Goal: Task Accomplishment & Management: Use online tool/utility

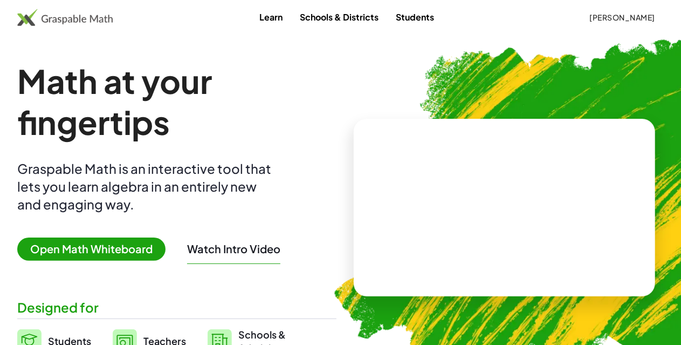
click at [450, 26] on div "Learn Schools & Districts Students [PERSON_NAME]" at bounding box center [340, 17] width 681 height 19
click at [413, 18] on link "Students" at bounding box center [415, 17] width 56 height 20
click at [592, 23] on button "[PERSON_NAME]" at bounding box center [622, 17] width 83 height 19
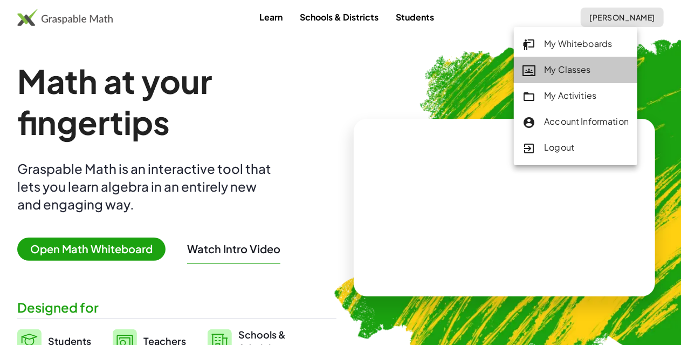
click at [560, 79] on link "My Classes" at bounding box center [575, 70] width 123 height 26
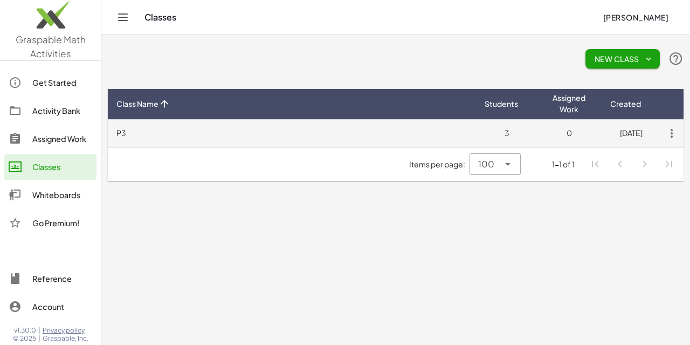
click at [132, 129] on td "P3" at bounding box center [292, 133] width 368 height 28
click at [670, 132] on icon "button" at bounding box center [671, 132] width 19 height 19
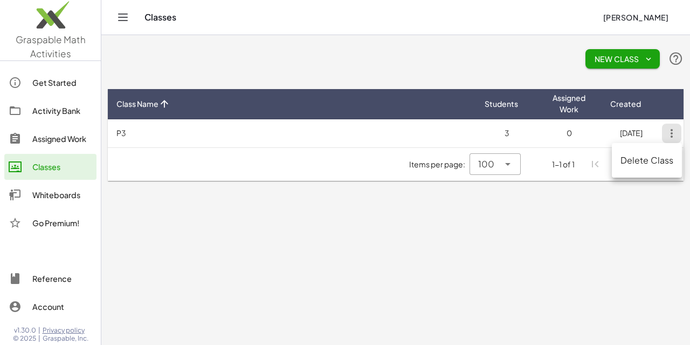
click at [373, 243] on main "New Class Class Name Students Assigned Work Created P3 3 0 [DATE] Items per pag…" at bounding box center [395, 172] width 589 height 345
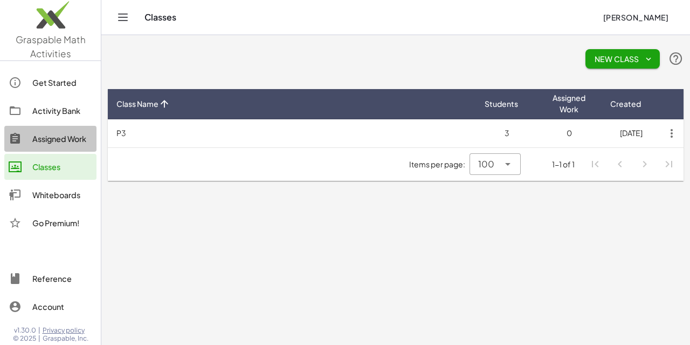
click at [76, 135] on div "Assigned Work" at bounding box center [62, 138] width 60 height 13
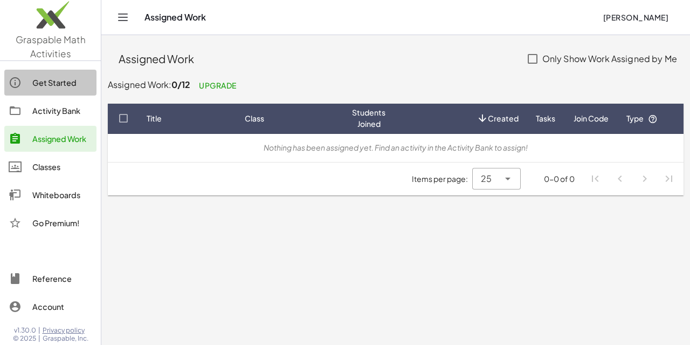
click at [66, 78] on div "Get Started" at bounding box center [62, 82] width 60 height 13
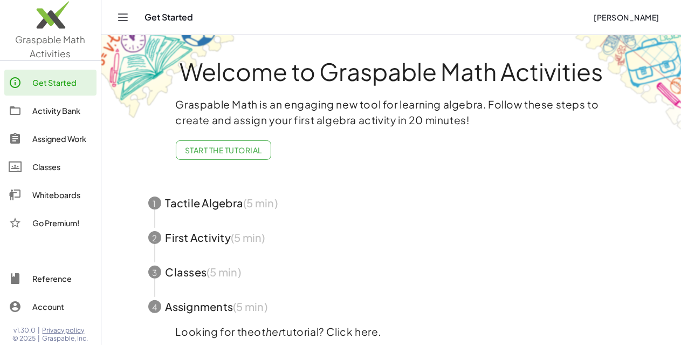
click at [207, 202] on span "button" at bounding box center [391, 203] width 512 height 35
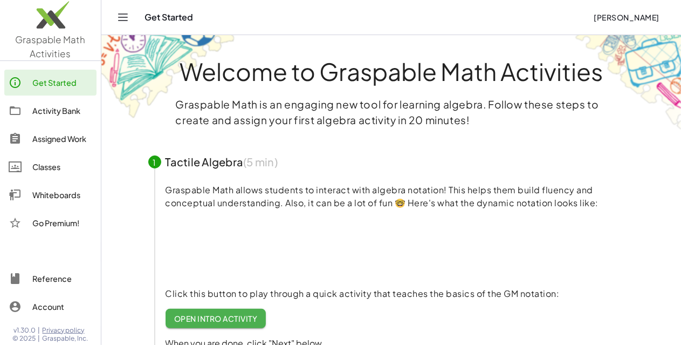
click at [250, 204] on p "Graspable Math allows students to interact with algebra notation! This helps th…" at bounding box center [400, 196] width 469 height 26
click at [64, 161] on div "Classes" at bounding box center [62, 166] width 60 height 13
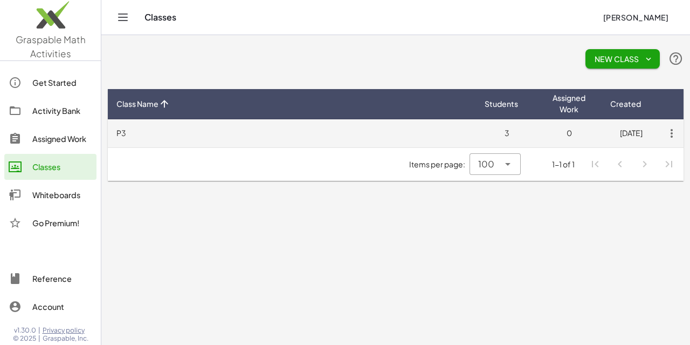
click at [150, 131] on td "P3" at bounding box center [292, 133] width 368 height 28
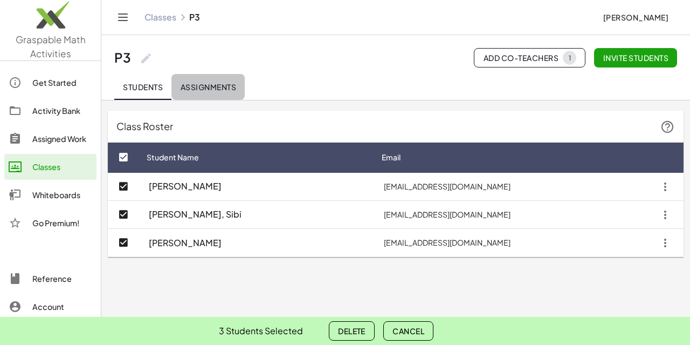
click at [211, 91] on button "Assignments" at bounding box center [207, 87] width 73 height 26
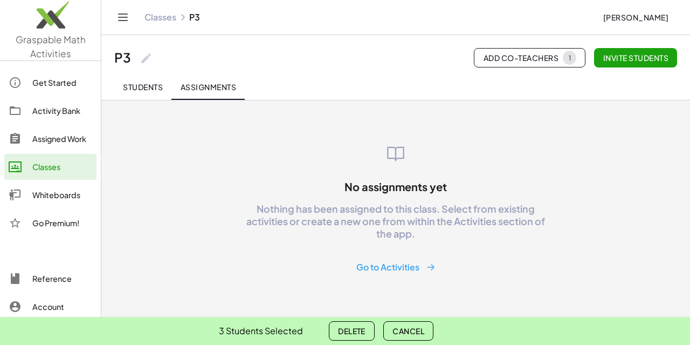
click at [151, 91] on span "Students" at bounding box center [143, 87] width 40 height 10
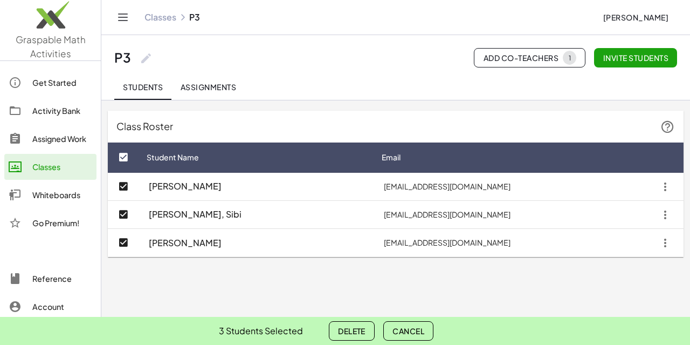
click at [662, 189] on icon "button" at bounding box center [665, 186] width 19 height 19
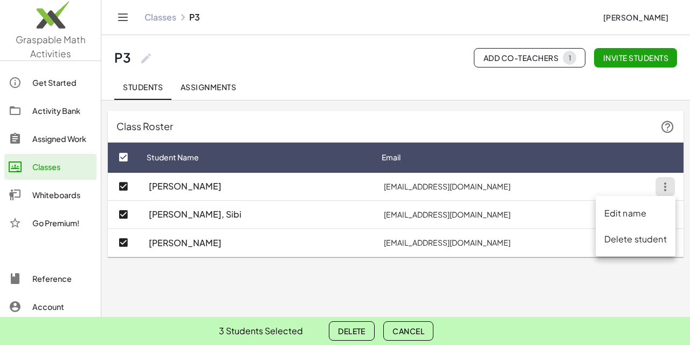
click at [18, 142] on icon at bounding box center [15, 138] width 13 height 13
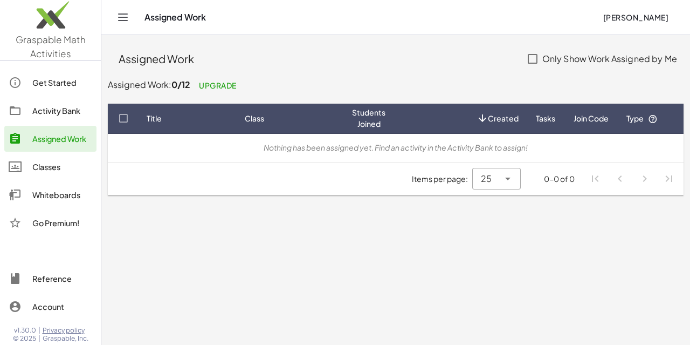
click at [44, 120] on link "Activity Bank" at bounding box center [50, 111] width 92 height 26
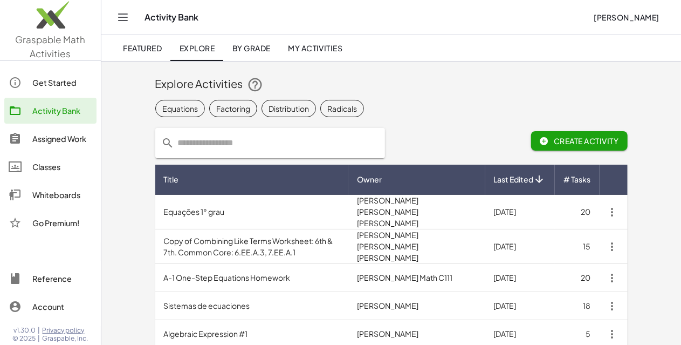
click at [276, 143] on input "text" at bounding box center [277, 143] width 204 height 30
type input "********"
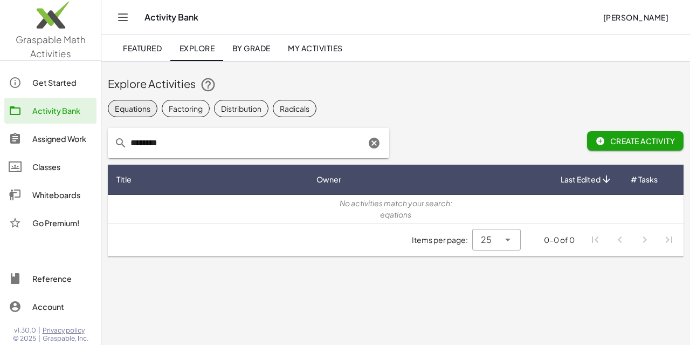
click at [135, 107] on div "Equations" at bounding box center [133, 107] width 36 height 11
drag, startPoint x: 171, startPoint y: 143, endPoint x: 80, endPoint y: 147, distance: 91.8
click at [80, 147] on div "Graspable Math Activities Get Started Activity Bank Assigned Work Classes White…" at bounding box center [345, 172] width 690 height 345
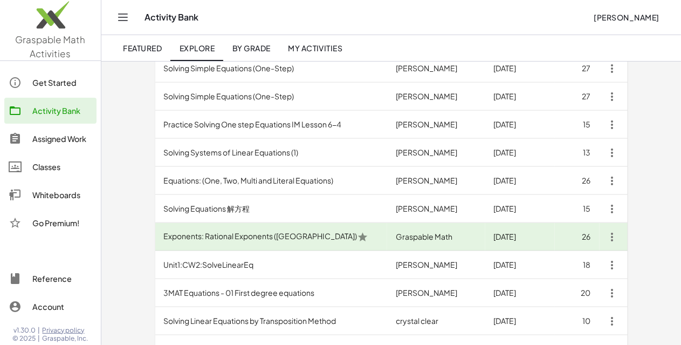
scroll to position [591, 0]
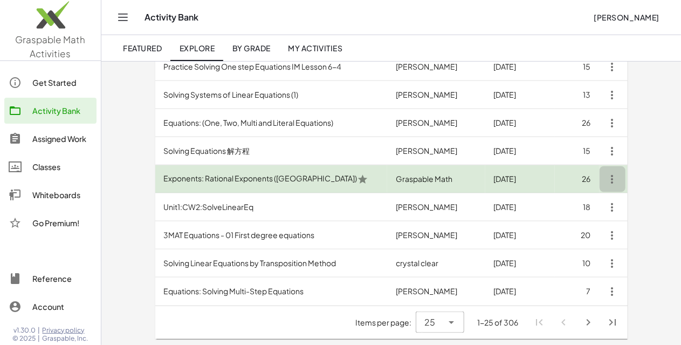
click at [619, 176] on icon "button" at bounding box center [612, 179] width 13 height 13
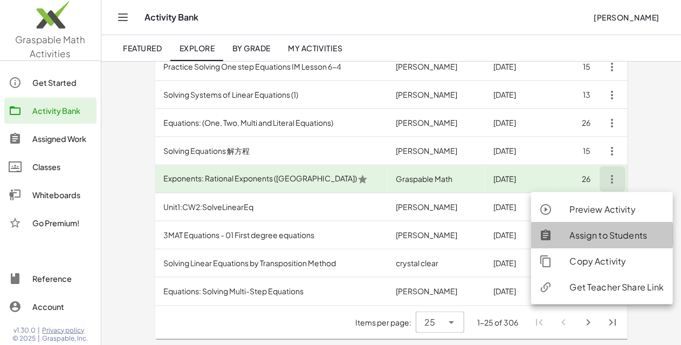
click at [618, 234] on div "Assign to Students" at bounding box center [617, 235] width 94 height 13
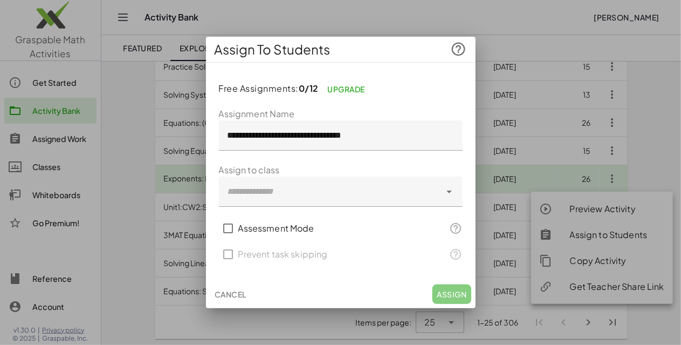
scroll to position [0, 0]
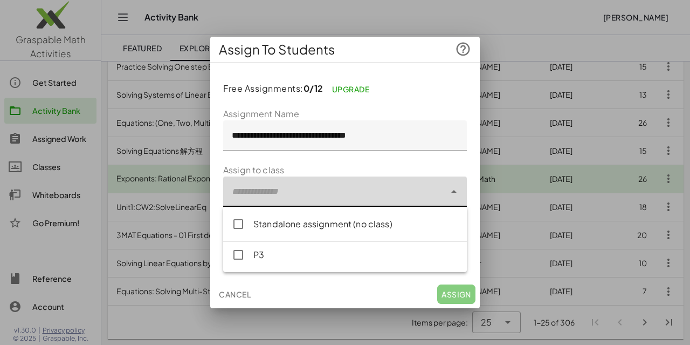
click at [299, 201] on div at bounding box center [334, 191] width 222 height 30
click at [278, 250] on div "P3" at bounding box center [355, 254] width 205 height 13
type input "**********"
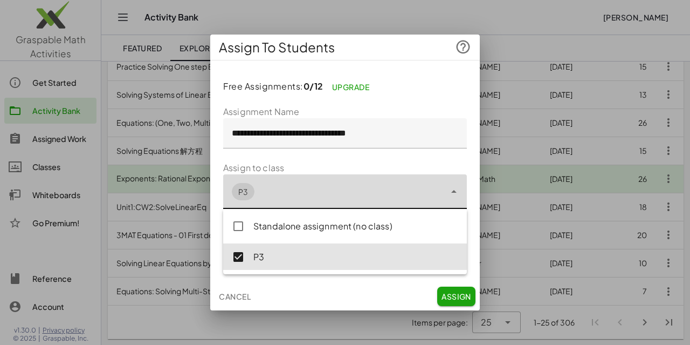
click at [454, 296] on span "Assign" at bounding box center [457, 296] width 30 height 10
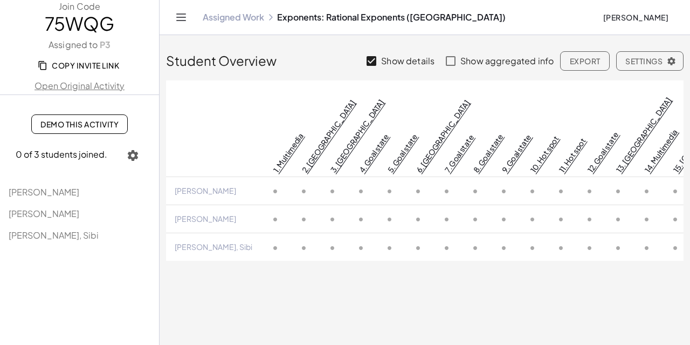
drag, startPoint x: 348, startPoint y: 226, endPoint x: 558, endPoint y: 233, distance: 210.4
click at [558, 233] on div "1. Multimedia 2. Canvas 3. Canvas 4. Goal state 5. Goal state 6. Canvas 7. Goal…" at bounding box center [425, 170] width 518 height 181
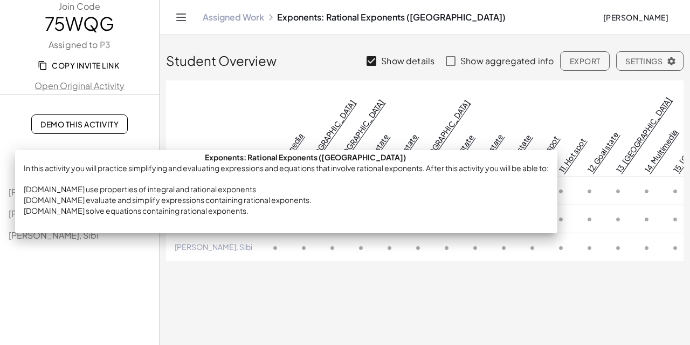
click at [271, 131] on link "1. Multimedia" at bounding box center [288, 152] width 34 height 43
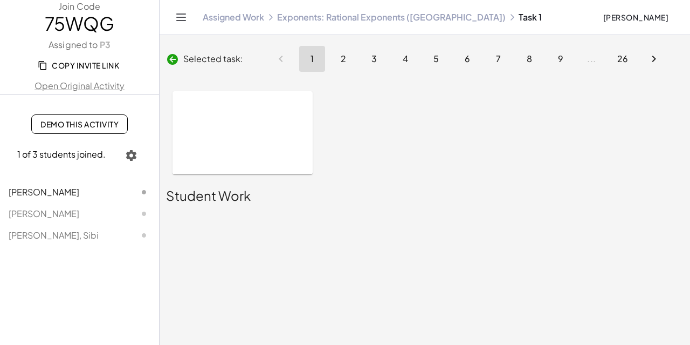
drag, startPoint x: 306, startPoint y: 168, endPoint x: 347, endPoint y: 183, distance: 43.9
click at [347, 183] on div "Selected task: 1 2 3 4 5 6 7 8 9 ... 26 Exponents: Rational Exponents ([GEOGRAP…" at bounding box center [425, 111] width 531 height 152
click at [347, 56] on button "2" at bounding box center [344, 59] width 26 height 26
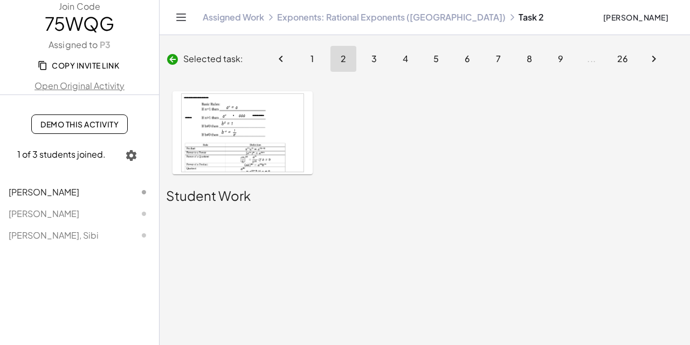
click at [254, 129] on div at bounding box center [243, 133] width 122 height 78
click at [311, 58] on span "1" at bounding box center [312, 58] width 4 height 11
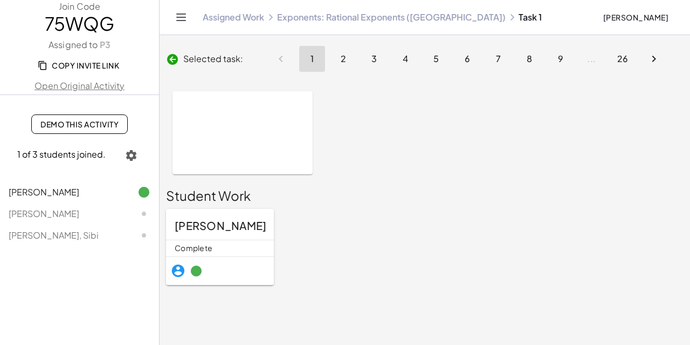
click at [237, 228] on span "[PERSON_NAME]" at bounding box center [221, 224] width 92 height 13
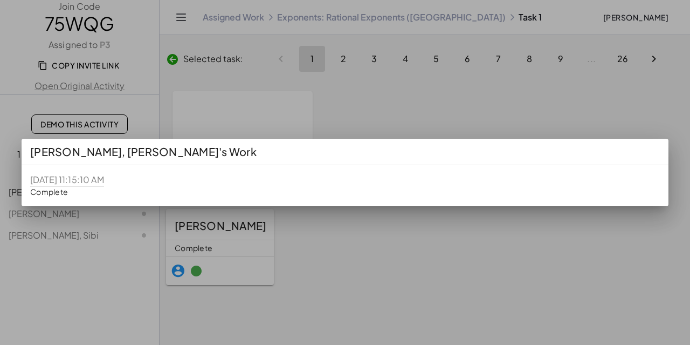
click at [323, 245] on div at bounding box center [345, 172] width 690 height 345
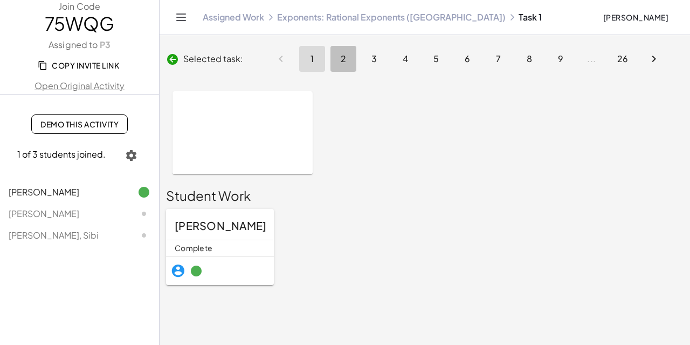
click at [339, 62] on button "2" at bounding box center [344, 59] width 26 height 26
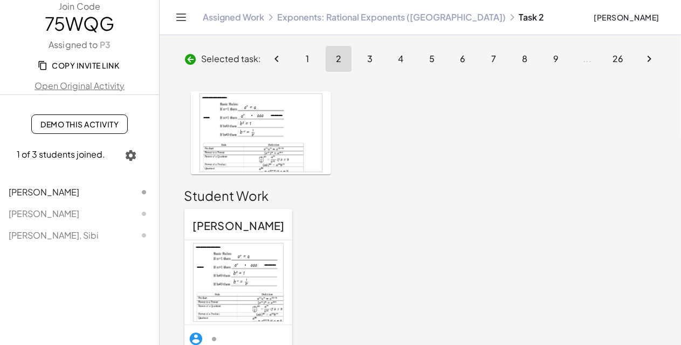
click at [244, 254] on div at bounding box center [239, 282] width 90 height 78
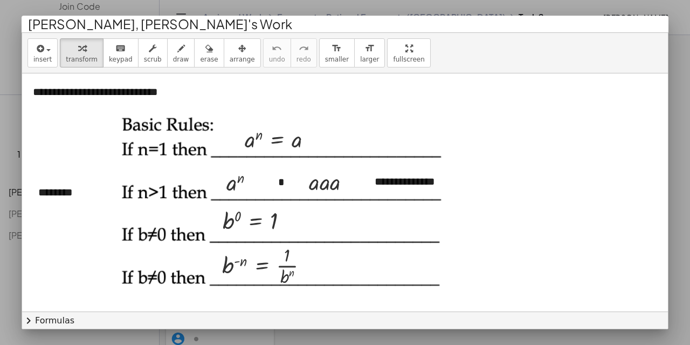
click at [683, 110] on div at bounding box center [345, 172] width 690 height 345
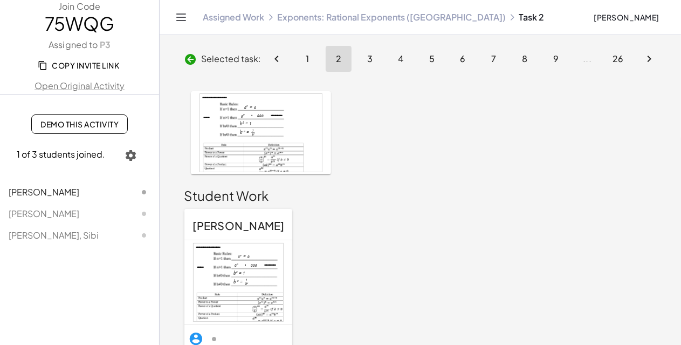
click at [347, 20] on link "Exponents: Rational Exponents ([GEOGRAPHIC_DATA])" at bounding box center [391, 17] width 229 height 11
click at [331, 21] on link "Exponents: Rational Exponents ([GEOGRAPHIC_DATA])" at bounding box center [391, 17] width 229 height 11
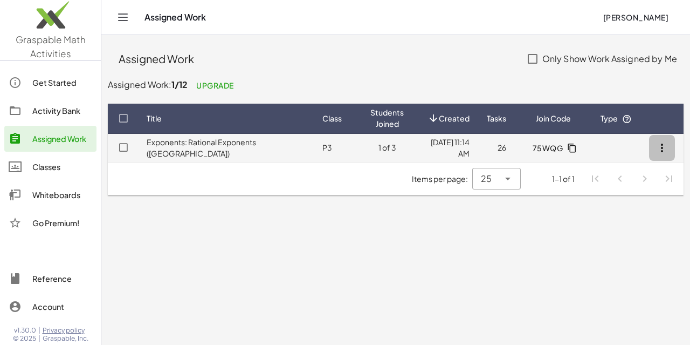
click at [665, 146] on icon "button" at bounding box center [662, 147] width 13 height 13
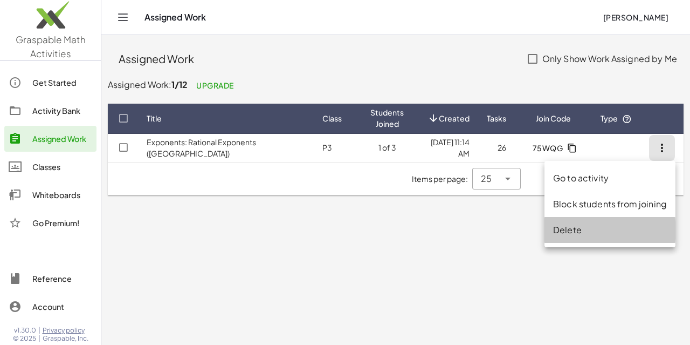
click at [565, 236] on div "Delete" at bounding box center [610, 229] width 114 height 13
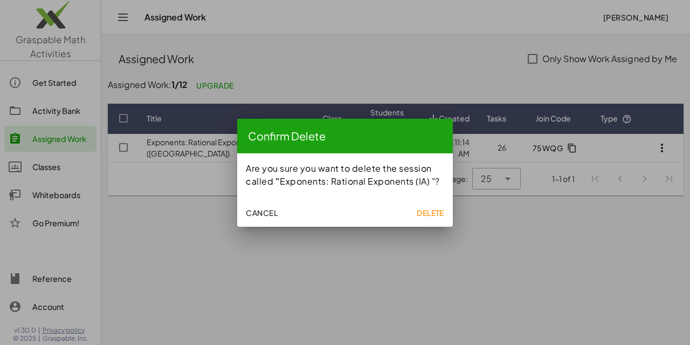
click at [434, 213] on span "Delete" at bounding box center [431, 213] width 28 height 10
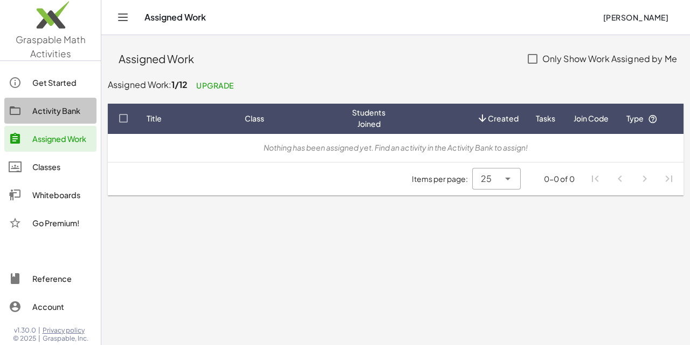
click at [60, 108] on div "Activity Bank" at bounding box center [62, 110] width 60 height 13
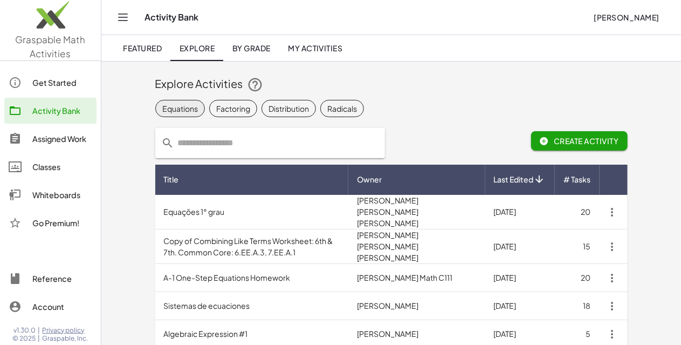
click at [162, 105] on div "Equations" at bounding box center [180, 107] width 36 height 11
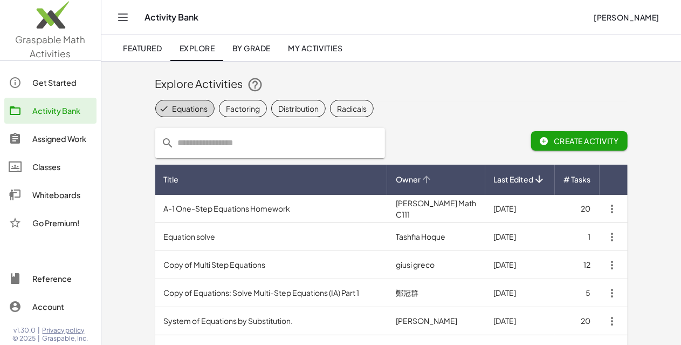
click at [421, 175] on span "Owner" at bounding box center [408, 179] width 25 height 11
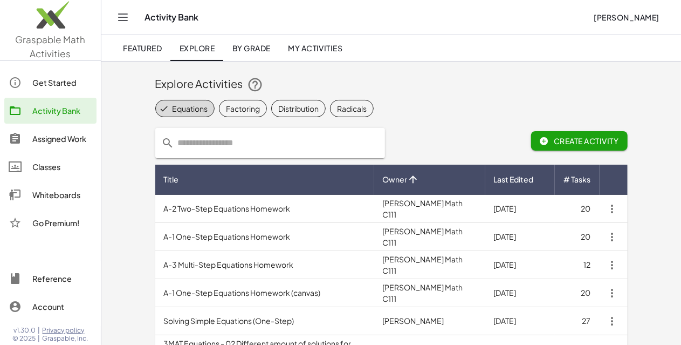
click at [408, 175] on span "Owner" at bounding box center [395, 179] width 25 height 11
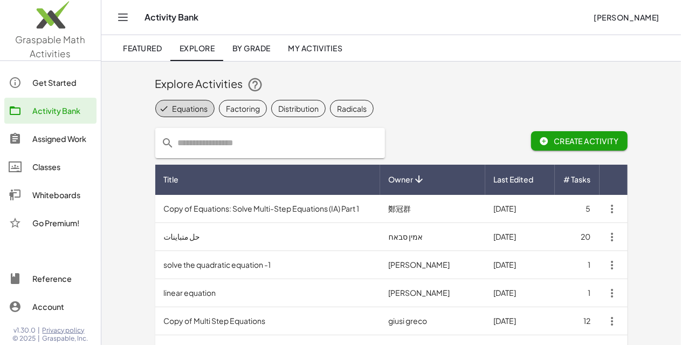
click at [447, 175] on th "Owner" at bounding box center [432, 179] width 105 height 30
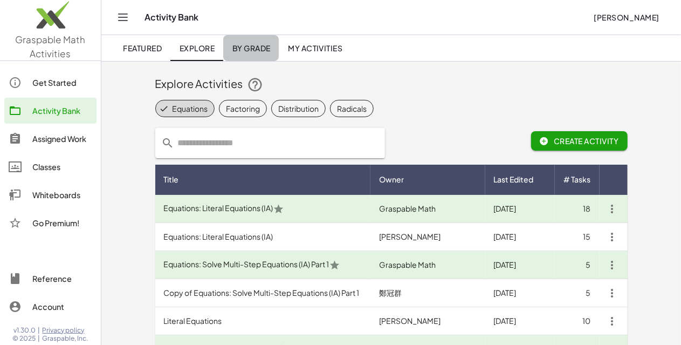
click at [263, 48] on span "By Grade" at bounding box center [251, 48] width 38 height 10
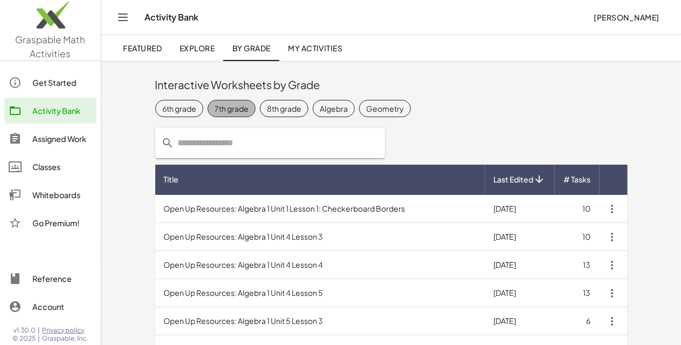
click at [215, 112] on div "7th grade" at bounding box center [232, 107] width 34 height 11
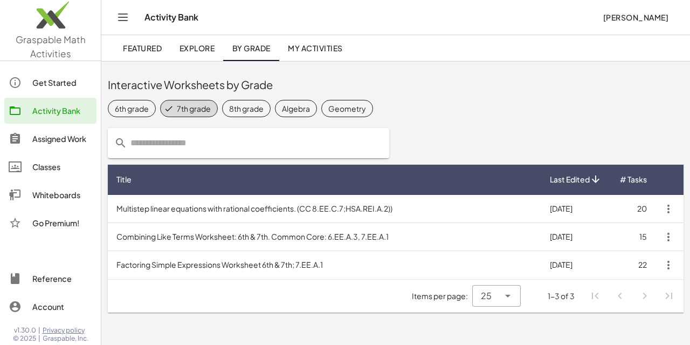
drag, startPoint x: 490, startPoint y: 111, endPoint x: 488, endPoint y: 87, distance: 24.4
click at [488, 87] on div "Interactive Worksheets by Grade 6th grade 7th grade 8th grade Algebra Geometry …" at bounding box center [395, 190] width 589 height 258
click at [245, 116] on span "8th grade" at bounding box center [246, 108] width 49 height 17
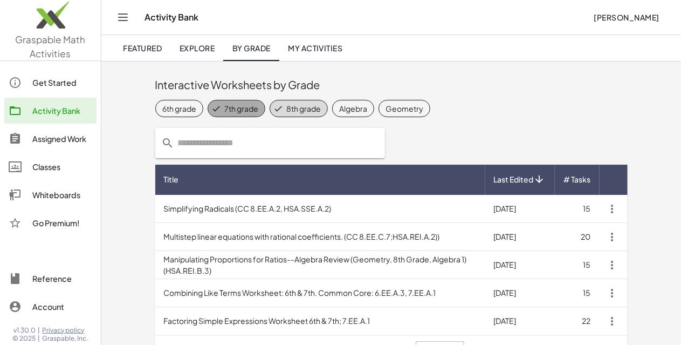
click at [224, 108] on div "7th grade" at bounding box center [241, 107] width 34 height 11
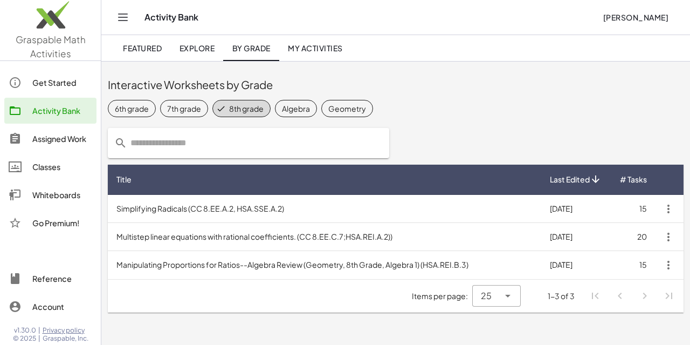
click at [195, 53] on link "Explore" at bounding box center [196, 48] width 53 height 26
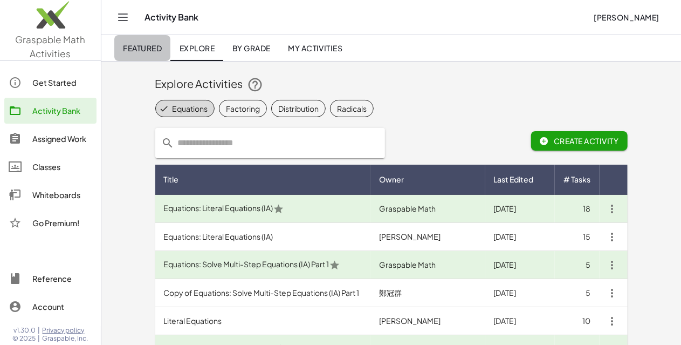
click at [146, 44] on span "Featured" at bounding box center [142, 48] width 39 height 10
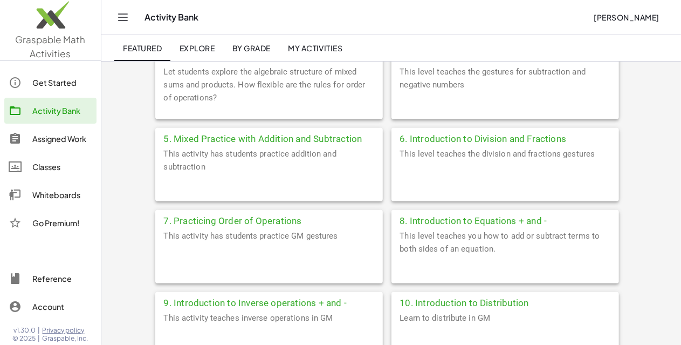
scroll to position [381, 0]
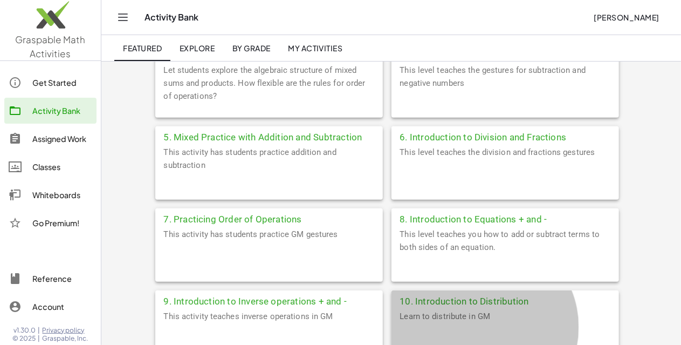
click at [392, 290] on div "10. Introduction to Distribution" at bounding box center [506, 299] width 228 height 19
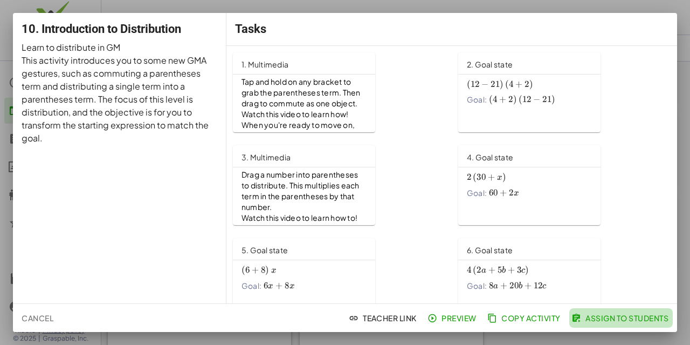
click at [598, 322] on span "Assign to Students" at bounding box center [621, 318] width 95 height 10
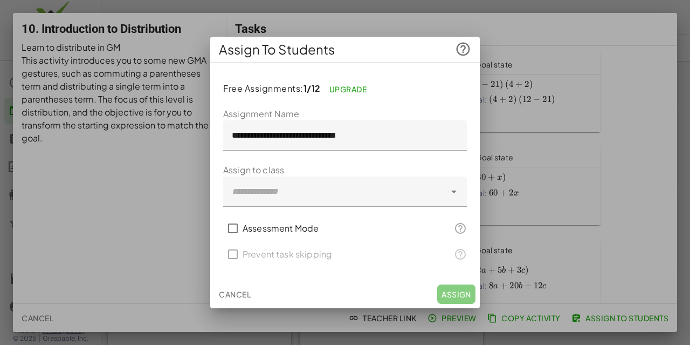
drag, startPoint x: 263, startPoint y: 223, endPoint x: 274, endPoint y: 198, distance: 26.8
click at [274, 198] on form "**********" at bounding box center [345, 187] width 244 height 160
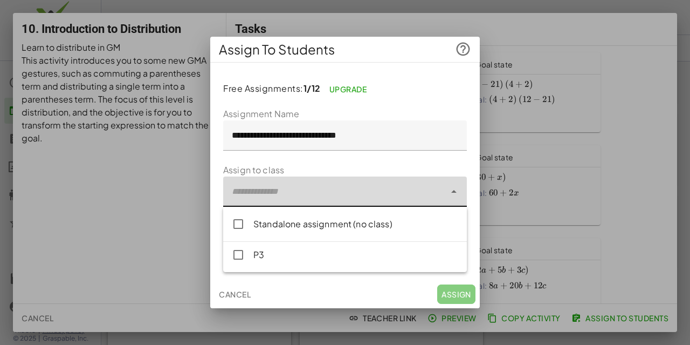
click at [296, 184] on div at bounding box center [334, 191] width 222 height 30
click at [273, 253] on div "P3" at bounding box center [355, 254] width 205 height 13
type input "**********"
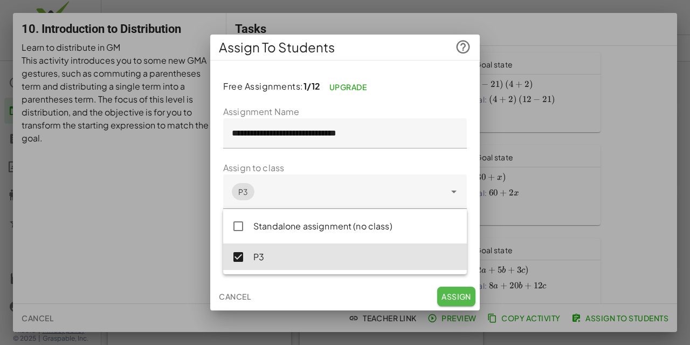
click at [460, 294] on span "Assign" at bounding box center [457, 296] width 30 height 10
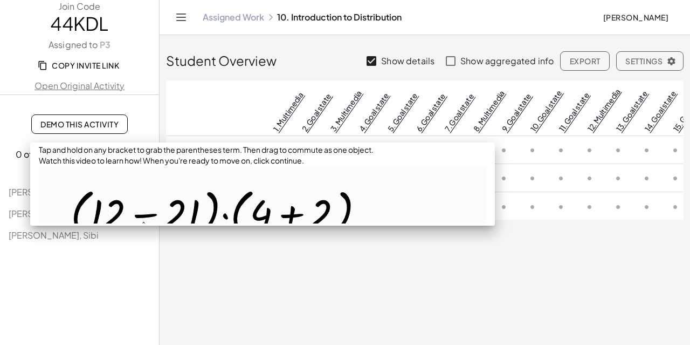
click at [275, 109] on span "1. Multimedia" at bounding box center [289, 112] width 36 height 44
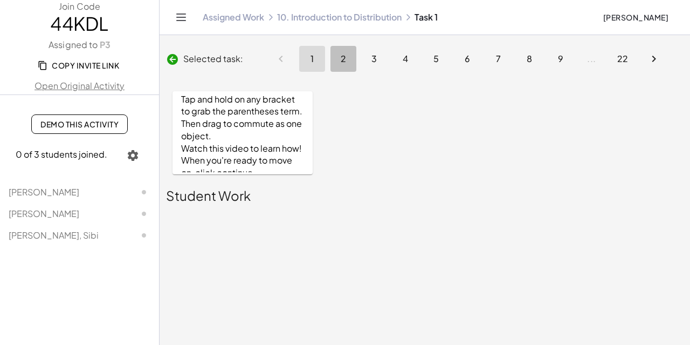
click at [343, 59] on span "2" at bounding box center [343, 58] width 6 height 11
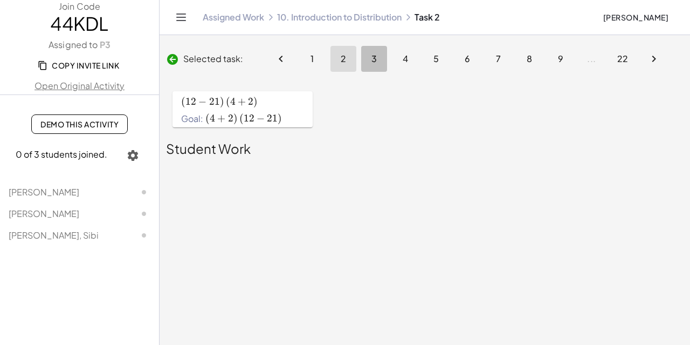
click at [373, 60] on span "3" at bounding box center [375, 58] width 6 height 11
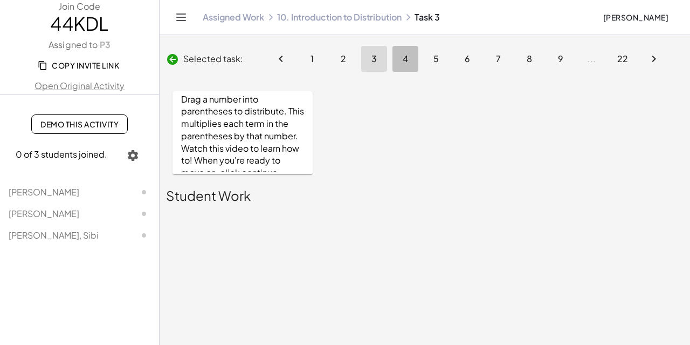
click at [408, 58] on button "4" at bounding box center [406, 59] width 26 height 26
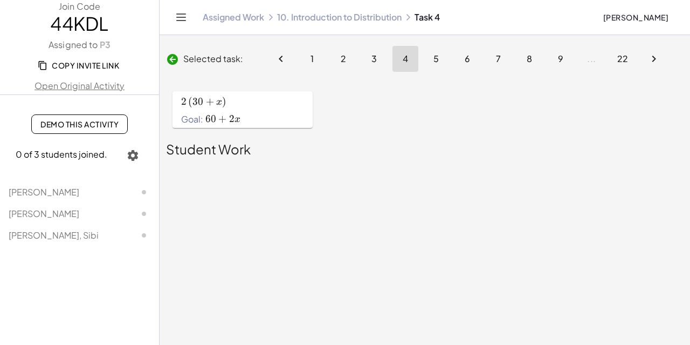
click at [441, 58] on button "5" at bounding box center [436, 59] width 26 height 26
click at [463, 68] on button "6" at bounding box center [468, 59] width 26 height 26
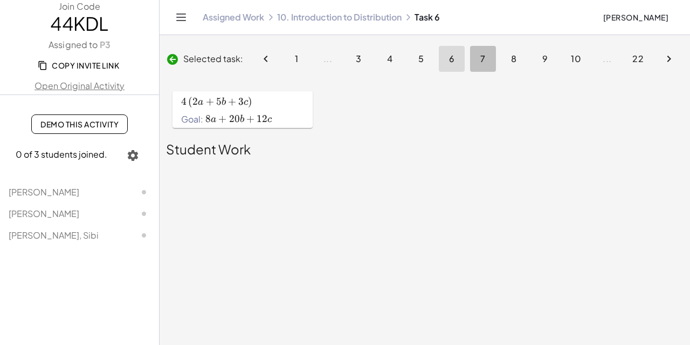
click at [485, 61] on button "7" at bounding box center [483, 59] width 26 height 26
click at [511, 60] on span "9" at bounding box center [514, 58] width 6 height 11
click at [536, 57] on button "12" at bounding box center [545, 59] width 26 height 26
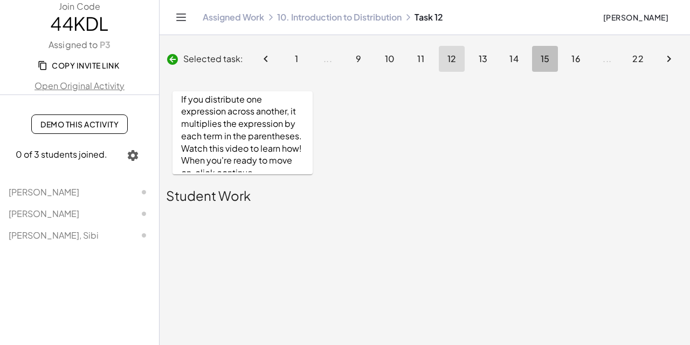
click at [536, 57] on button "15" at bounding box center [545, 59] width 26 height 26
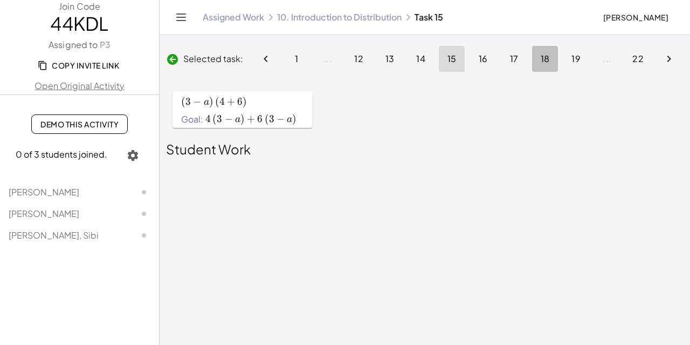
click at [536, 57] on button "18" at bounding box center [545, 59] width 26 height 26
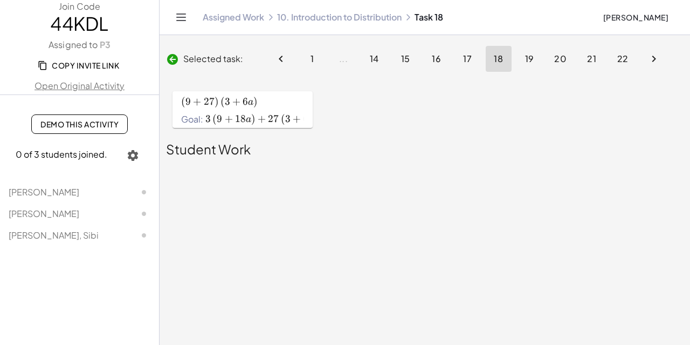
click at [536, 57] on button "19" at bounding box center [530, 59] width 26 height 26
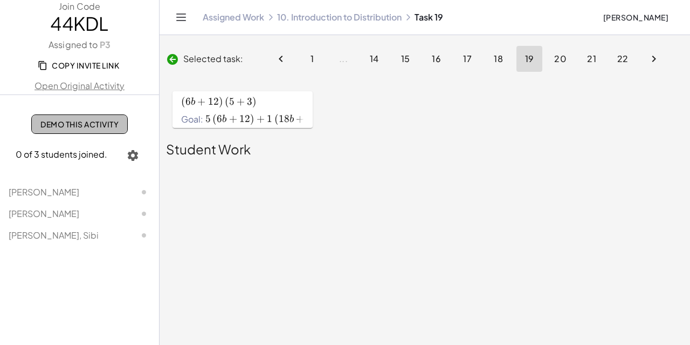
click at [75, 123] on span "Demo This Activity" at bounding box center [79, 124] width 78 height 10
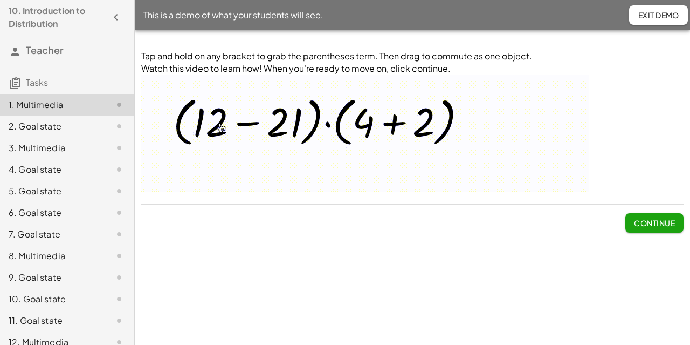
click at [276, 127] on img at bounding box center [365, 133] width 448 height 118
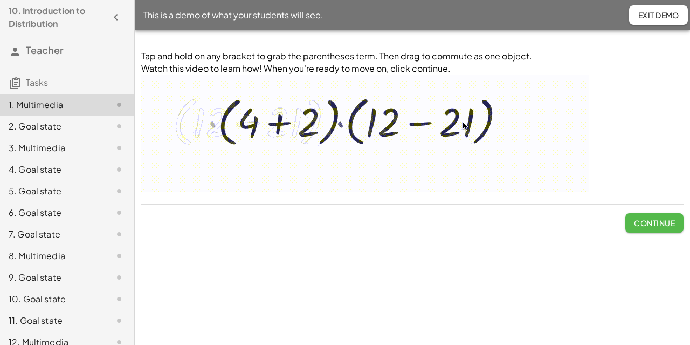
click at [662, 223] on span "Continue" at bounding box center [654, 223] width 41 height 10
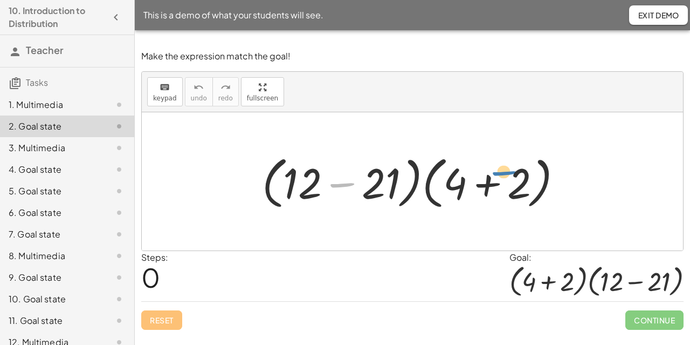
drag, startPoint x: 358, startPoint y: 177, endPoint x: 520, endPoint y: 166, distance: 162.8
click at [520, 166] on div at bounding box center [417, 181] width 320 height 62
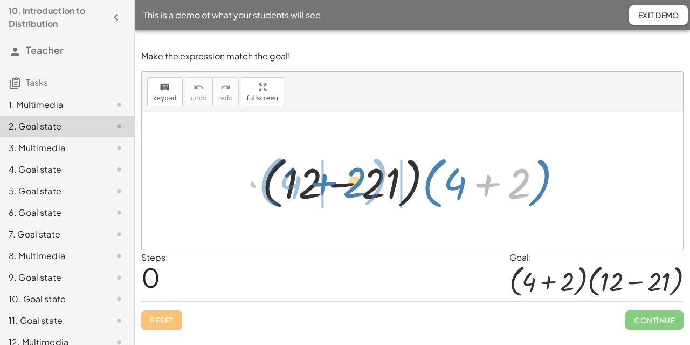
drag, startPoint x: 483, startPoint y: 182, endPoint x: 325, endPoint y: 179, distance: 157.5
click at [325, 179] on div at bounding box center [417, 181] width 320 height 62
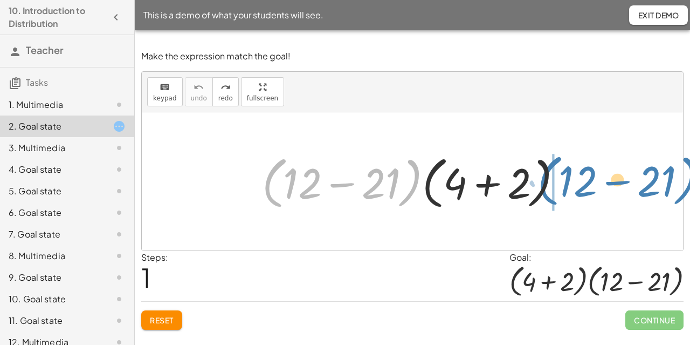
drag, startPoint x: 414, startPoint y: 182, endPoint x: 690, endPoint y: 190, distance: 275.7
click at [0, 0] on div "Make the expression match the goal! keyboard keypad undo undo redo redo fullscr…" at bounding box center [0, 0] width 0 height 0
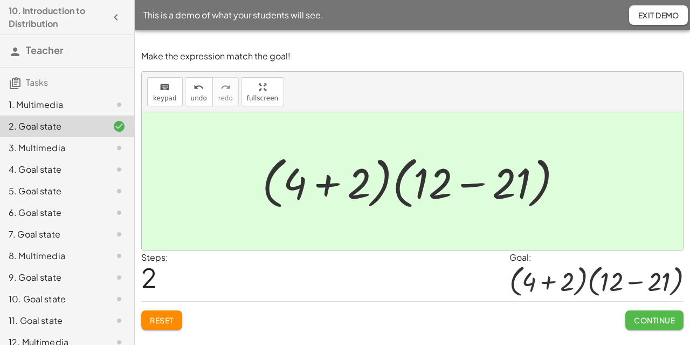
click at [649, 318] on span "Continue" at bounding box center [654, 320] width 41 height 10
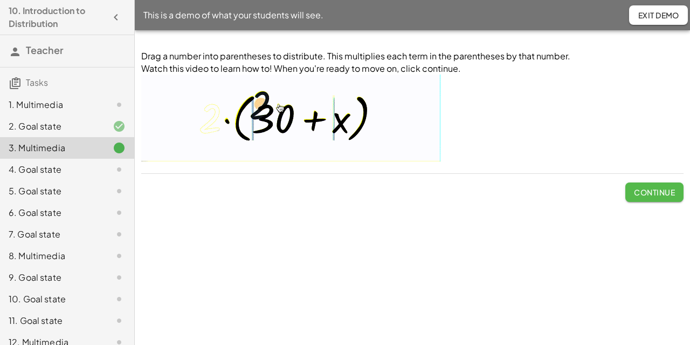
click at [663, 191] on span "Continue" at bounding box center [654, 192] width 41 height 10
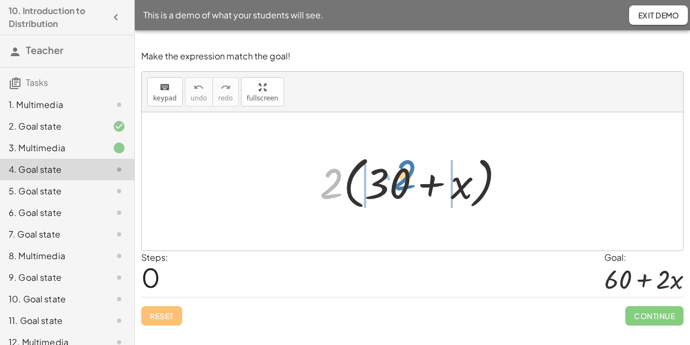
drag, startPoint x: 327, startPoint y: 180, endPoint x: 400, endPoint y: 171, distance: 73.8
click at [400, 171] on div at bounding box center [416, 181] width 205 height 62
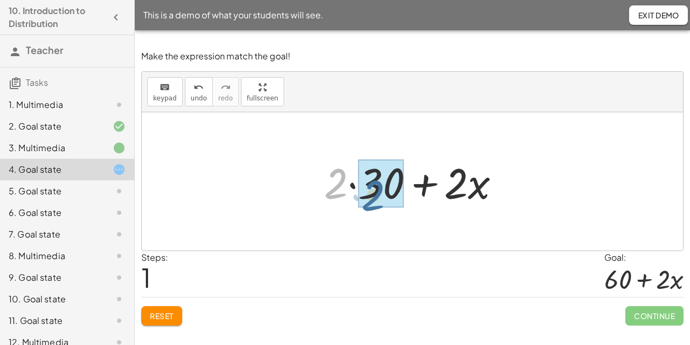
drag, startPoint x: 335, startPoint y: 185, endPoint x: 374, endPoint y: 197, distance: 40.6
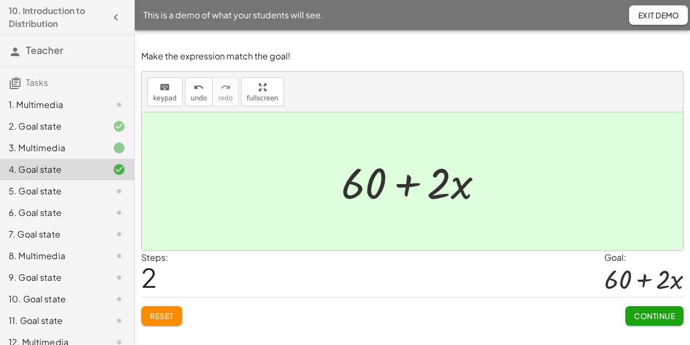
click at [661, 313] on span "Continue" at bounding box center [654, 316] width 41 height 10
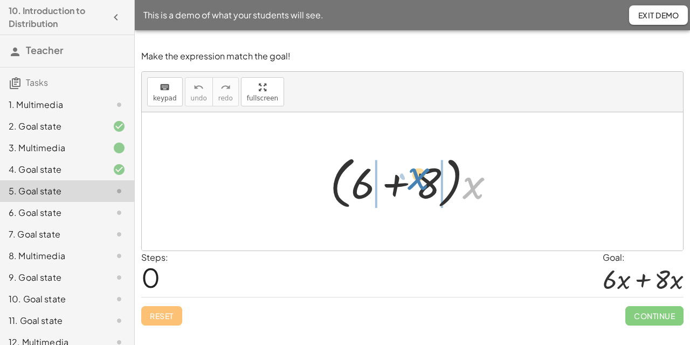
drag, startPoint x: 465, startPoint y: 184, endPoint x: 410, endPoint y: 175, distance: 55.8
click at [410, 175] on div at bounding box center [417, 181] width 185 height 62
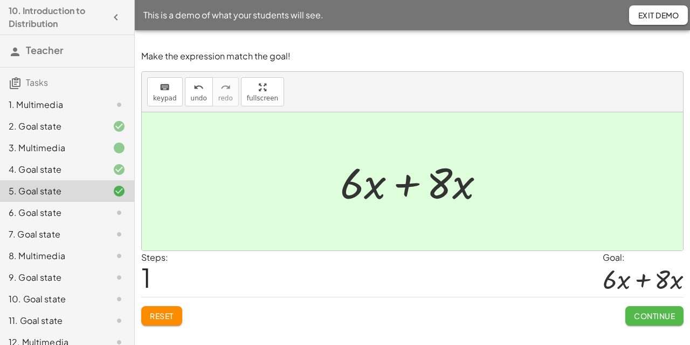
click at [651, 317] on span "Continue" at bounding box center [654, 316] width 41 height 10
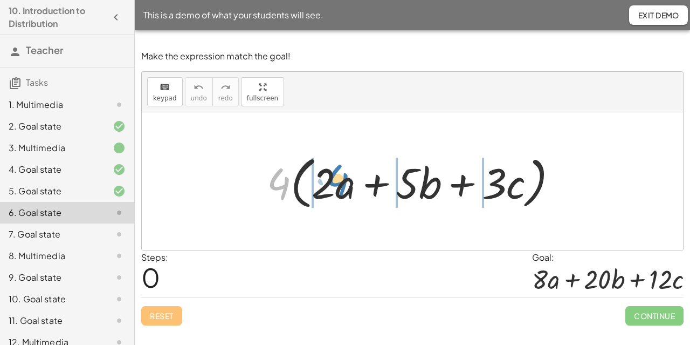
drag, startPoint x: 284, startPoint y: 185, endPoint x: 342, endPoint y: 181, distance: 58.9
click at [342, 181] on div at bounding box center [417, 181] width 310 height 62
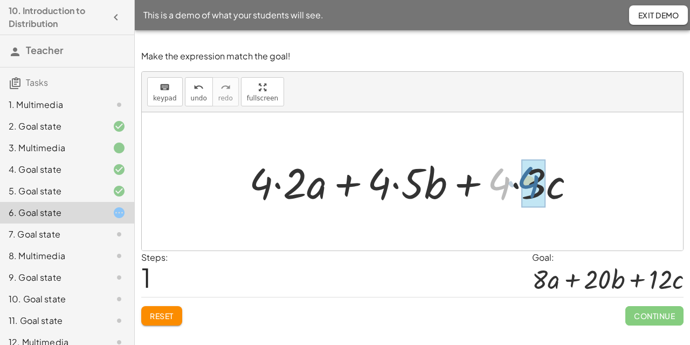
drag, startPoint x: 502, startPoint y: 189, endPoint x: 531, endPoint y: 187, distance: 29.7
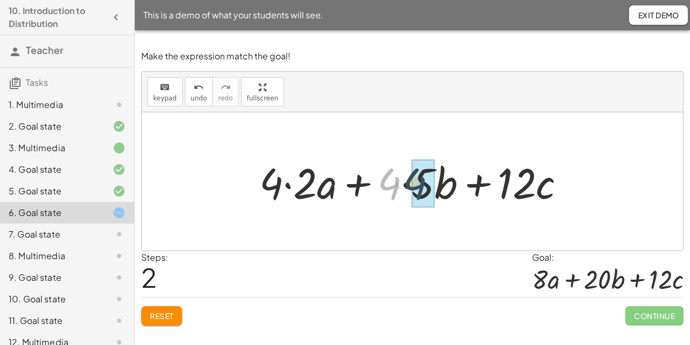
drag, startPoint x: 388, startPoint y: 177, endPoint x: 418, endPoint y: 177, distance: 30.2
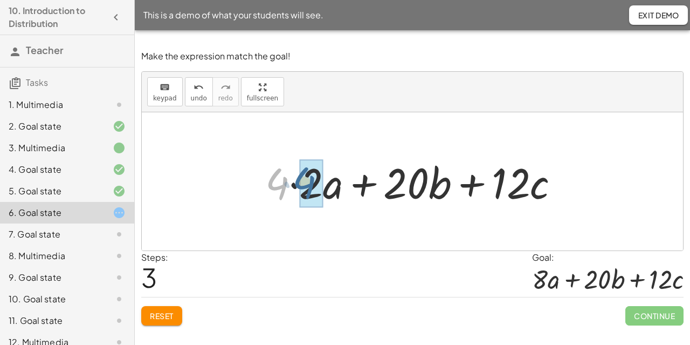
drag, startPoint x: 279, startPoint y: 180, endPoint x: 319, endPoint y: 176, distance: 40.1
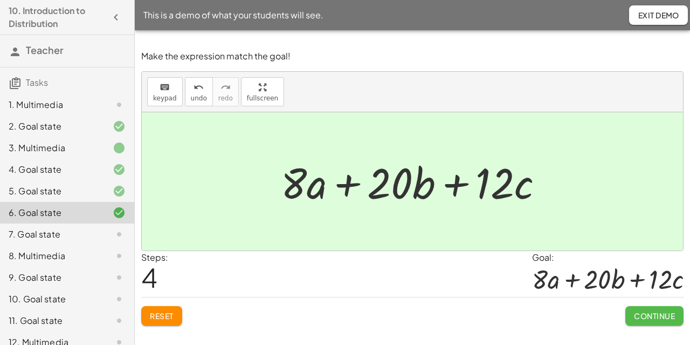
click at [668, 314] on span "Continue" at bounding box center [654, 316] width 41 height 10
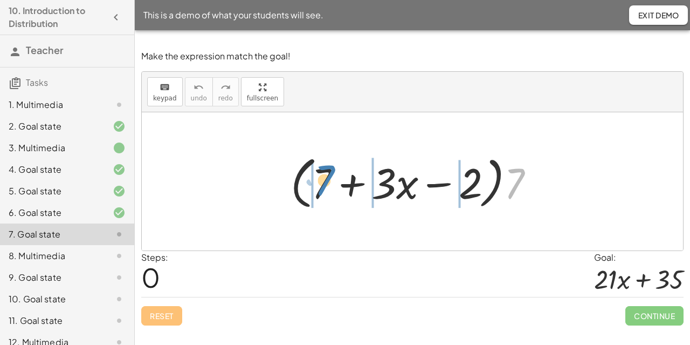
drag, startPoint x: 517, startPoint y: 189, endPoint x: 333, endPoint y: 185, distance: 183.9
click at [333, 185] on div at bounding box center [416, 181] width 263 height 62
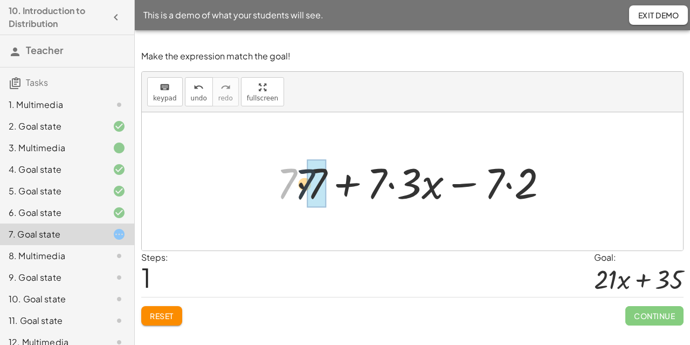
drag, startPoint x: 289, startPoint y: 184, endPoint x: 312, endPoint y: 186, distance: 23.8
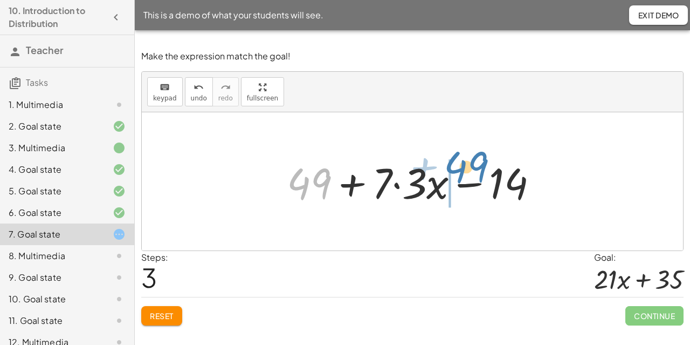
drag, startPoint x: 317, startPoint y: 182, endPoint x: 473, endPoint y: 166, distance: 157.8
click at [473, 166] on div at bounding box center [417, 182] width 271 height 56
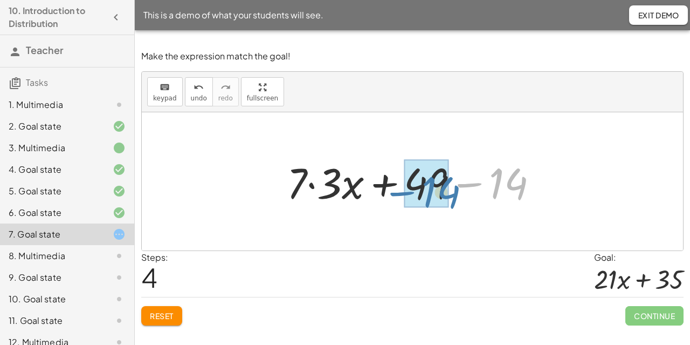
drag, startPoint x: 503, startPoint y: 188, endPoint x: 435, endPoint y: 197, distance: 69.0
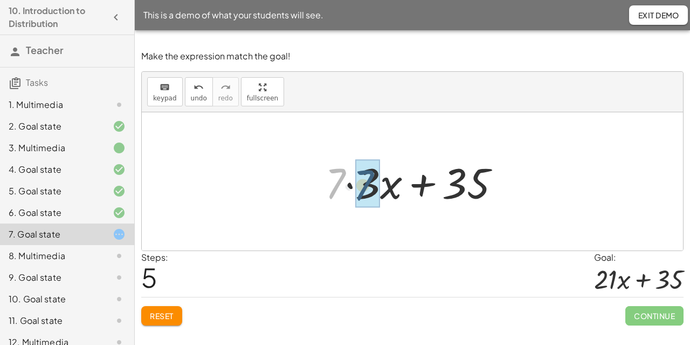
drag, startPoint x: 341, startPoint y: 188, endPoint x: 358, endPoint y: 188, distance: 16.7
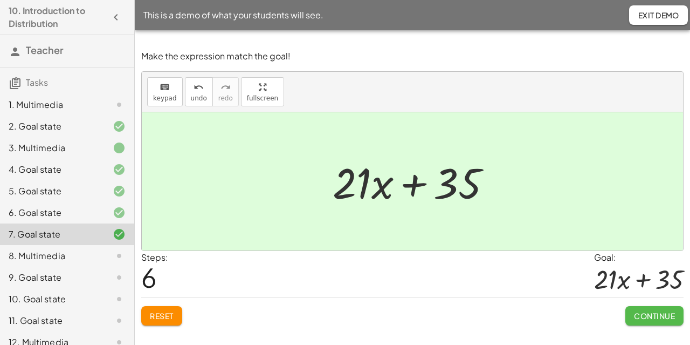
click at [662, 319] on span "Continue" at bounding box center [654, 316] width 41 height 10
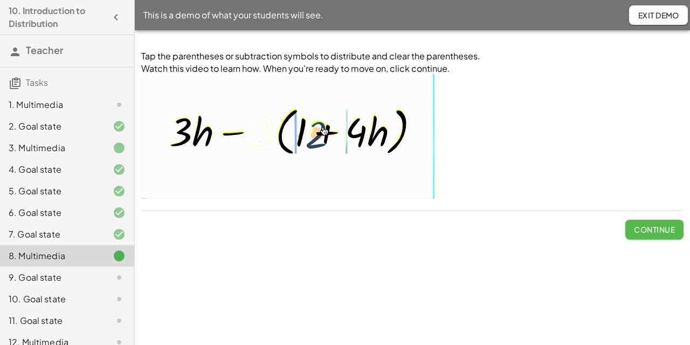
click at [632, 236] on button "Continue" at bounding box center [655, 228] width 58 height 19
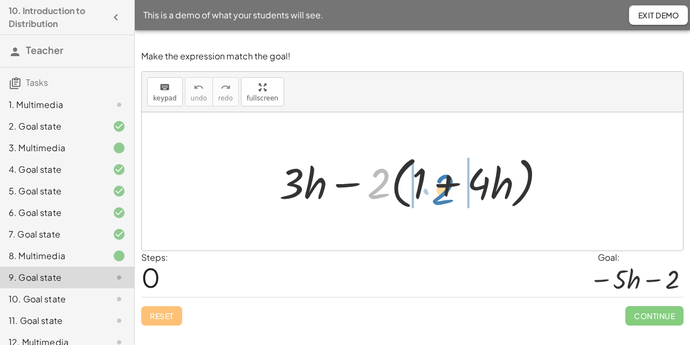
drag, startPoint x: 376, startPoint y: 193, endPoint x: 440, endPoint y: 199, distance: 63.4
click at [440, 199] on div at bounding box center [417, 181] width 286 height 62
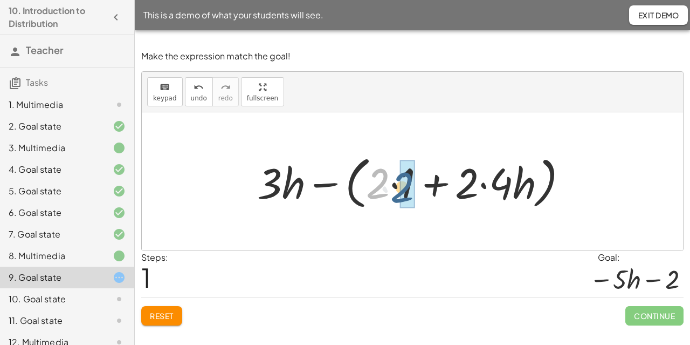
drag, startPoint x: 380, startPoint y: 186, endPoint x: 404, endPoint y: 190, distance: 25.1
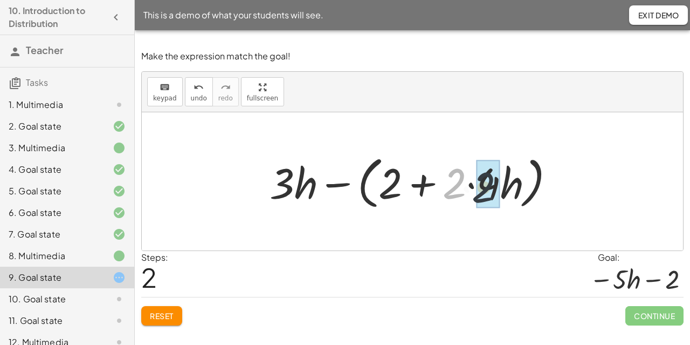
drag, startPoint x: 456, startPoint y: 189, endPoint x: 491, endPoint y: 193, distance: 35.9
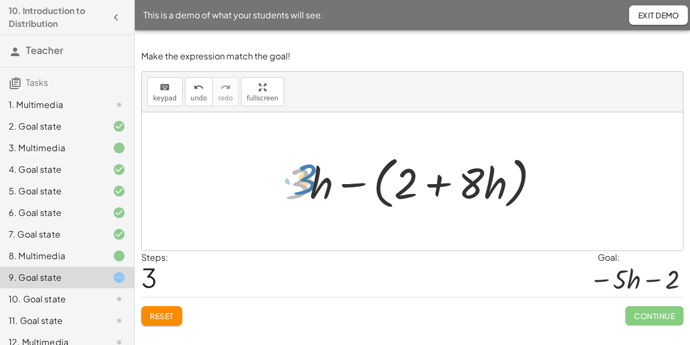
drag, startPoint x: 303, startPoint y: 190, endPoint x: 310, endPoint y: 186, distance: 8.2
click at [310, 186] on div at bounding box center [416, 181] width 273 height 62
drag, startPoint x: 375, startPoint y: 234, endPoint x: 399, endPoint y: 207, distance: 35.9
click at [399, 207] on div "+ · 3 · h − · 2 · ( + 1 + · 4 · h ) + · 3 · h − ( + · 2 · 1 + · 2 · 4 · h ) + ·…" at bounding box center [412, 181] width 541 height 138
click at [364, 185] on div at bounding box center [416, 181] width 273 height 62
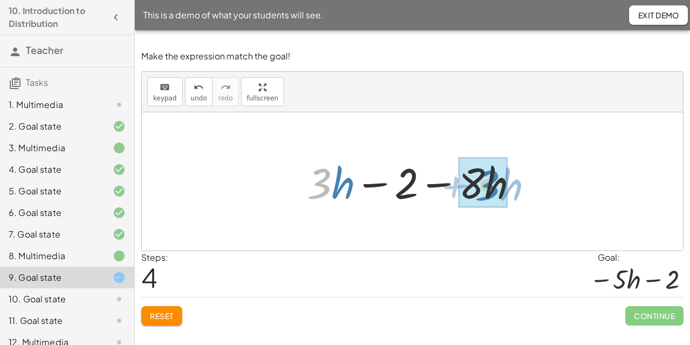
drag, startPoint x: 328, startPoint y: 189, endPoint x: 496, endPoint y: 190, distance: 168.3
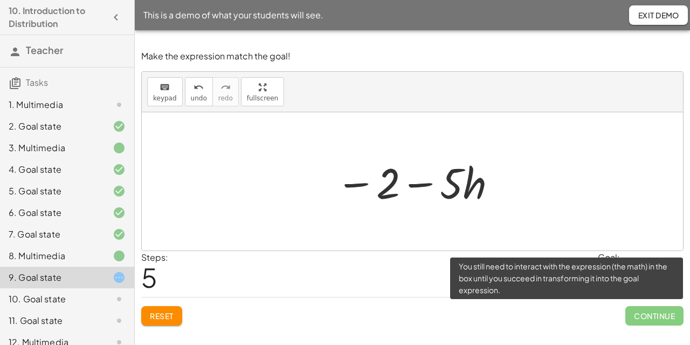
click at [664, 312] on span "Continue" at bounding box center [655, 315] width 58 height 19
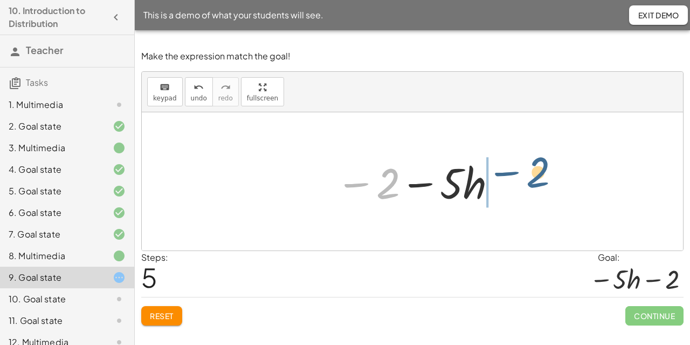
drag, startPoint x: 385, startPoint y: 189, endPoint x: 547, endPoint y: 187, distance: 162.3
click at [547, 187] on div "+ · 3 · h − · 2 · ( + 1 + · 4 · h ) + · 3 · h − ( + · 2 · 1 + · 2 · 4 · h ) + ·…" at bounding box center [412, 181] width 541 height 138
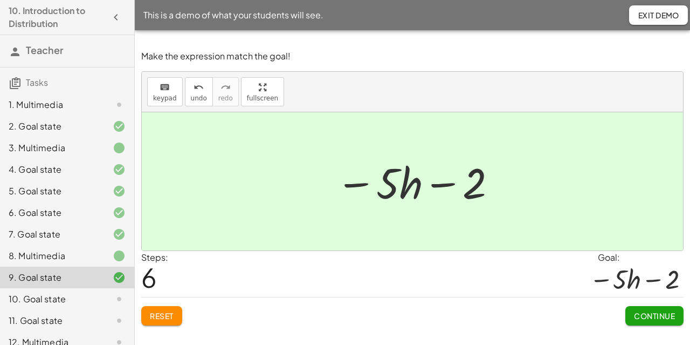
click at [649, 304] on div "Continue" at bounding box center [655, 311] width 58 height 28
click at [649, 314] on span "Continue" at bounding box center [654, 316] width 41 height 10
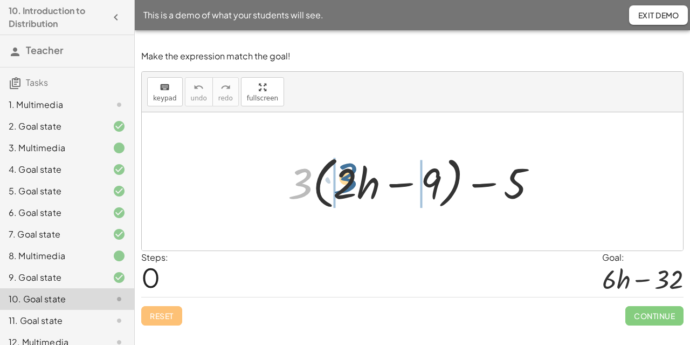
drag, startPoint x: 309, startPoint y: 186, endPoint x: 356, endPoint y: 179, distance: 47.4
click at [356, 179] on div at bounding box center [417, 181] width 269 height 62
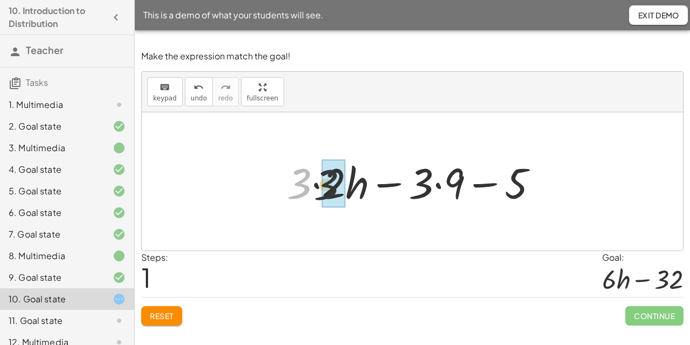
drag, startPoint x: 302, startPoint y: 188, endPoint x: 343, endPoint y: 187, distance: 41.0
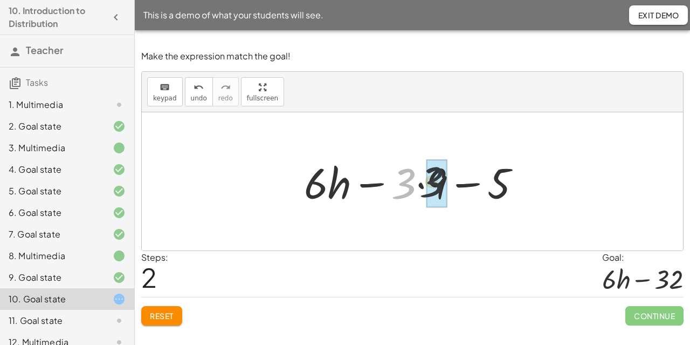
drag, startPoint x: 405, startPoint y: 190, endPoint x: 447, endPoint y: 188, distance: 42.2
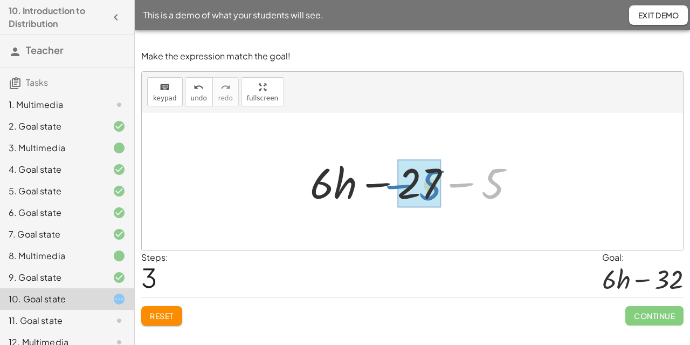
drag, startPoint x: 488, startPoint y: 187, endPoint x: 425, endPoint y: 188, distance: 62.6
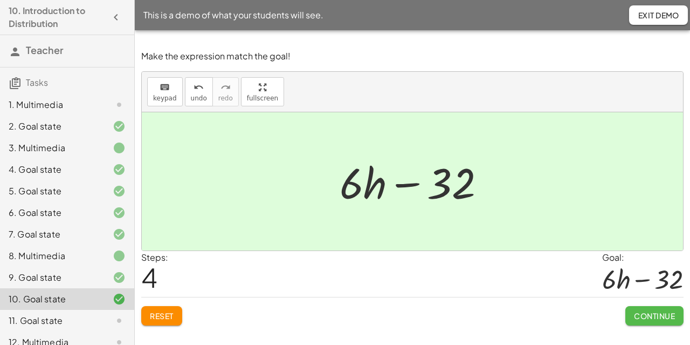
click at [653, 321] on button "Continue" at bounding box center [655, 315] width 58 height 19
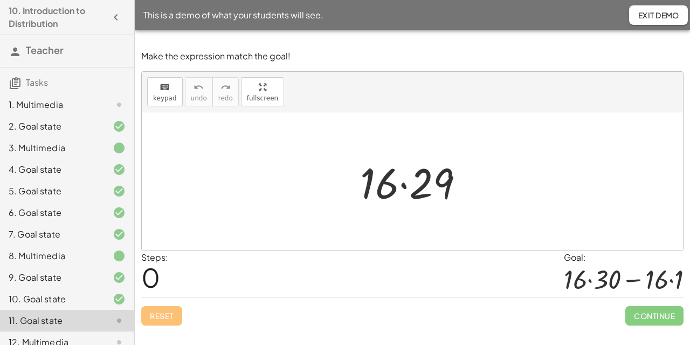
click at [385, 193] on div at bounding box center [416, 182] width 123 height 56
click at [429, 186] on div at bounding box center [416, 182] width 123 height 56
click at [165, 98] on span "keypad" at bounding box center [165, 98] width 24 height 8
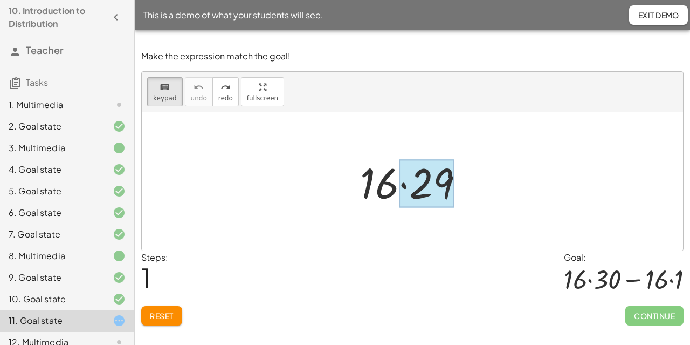
click at [428, 180] on div at bounding box center [426, 184] width 55 height 48
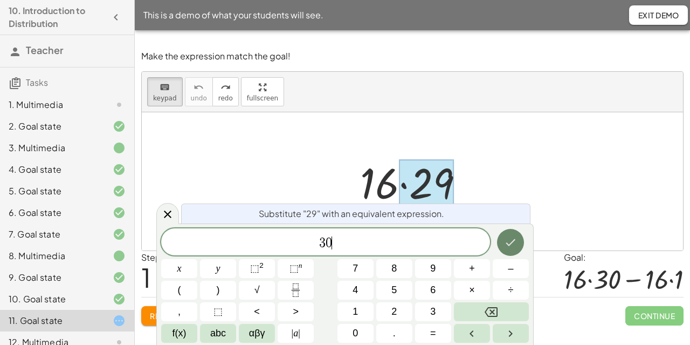
click at [505, 239] on icon "Done" at bounding box center [510, 242] width 13 height 13
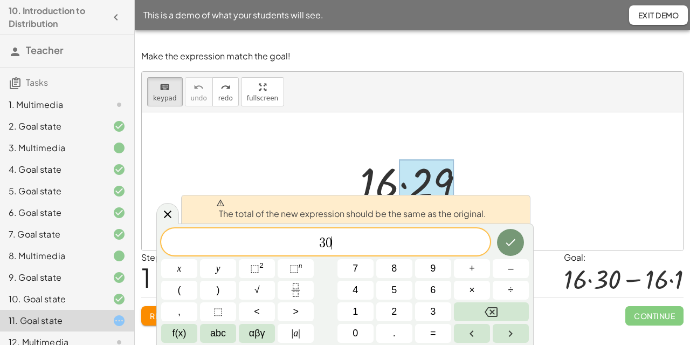
click at [482, 170] on div at bounding box center [412, 181] width 541 height 138
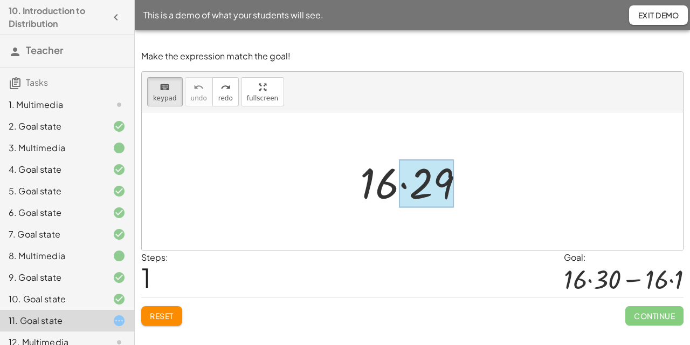
click at [454, 192] on div at bounding box center [416, 182] width 123 height 56
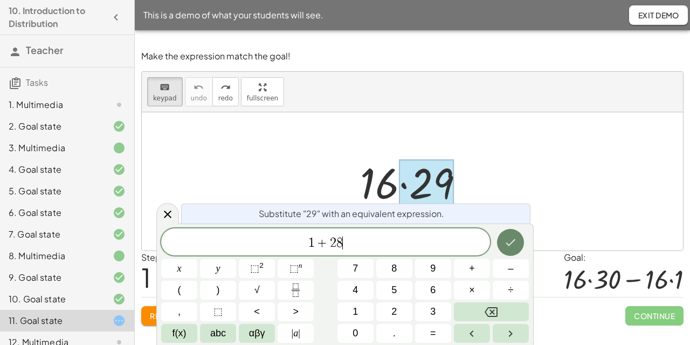
click at [512, 245] on icon "Done" at bounding box center [510, 242] width 13 height 13
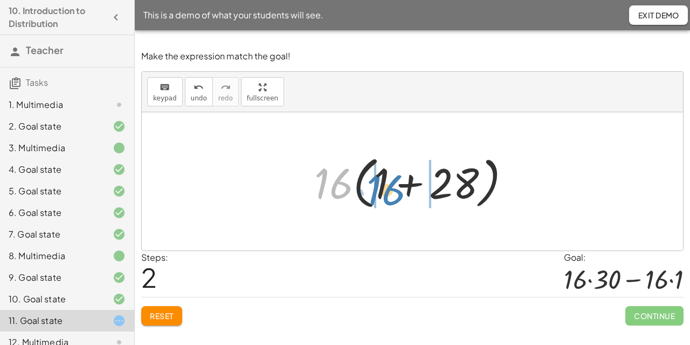
drag, startPoint x: 332, startPoint y: 189, endPoint x: 383, endPoint y: 196, distance: 52.2
click at [383, 196] on div at bounding box center [417, 181] width 216 height 62
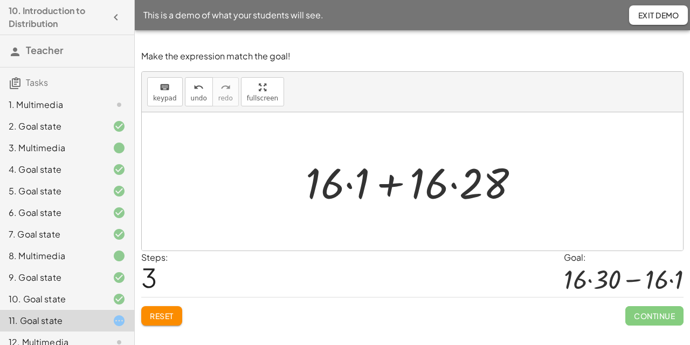
click at [392, 186] on div at bounding box center [416, 182] width 233 height 56
click at [165, 96] on span "keypad" at bounding box center [165, 98] width 24 height 8
click at [392, 182] on div at bounding box center [416, 182] width 233 height 56
click at [360, 183] on div at bounding box center [357, 184] width 25 height 48
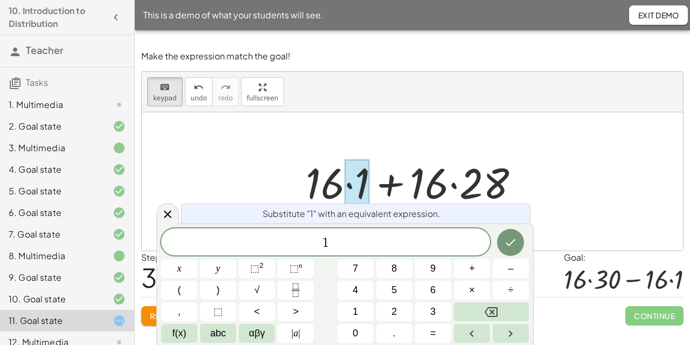
click at [420, 174] on div at bounding box center [416, 182] width 233 height 56
drag, startPoint x: 416, startPoint y: 180, endPoint x: 420, endPoint y: 174, distance: 6.3
click at [420, 174] on div at bounding box center [416, 182] width 233 height 56
click at [396, 181] on div at bounding box center [416, 182] width 233 height 56
click at [517, 244] on icon "Done" at bounding box center [510, 242] width 13 height 13
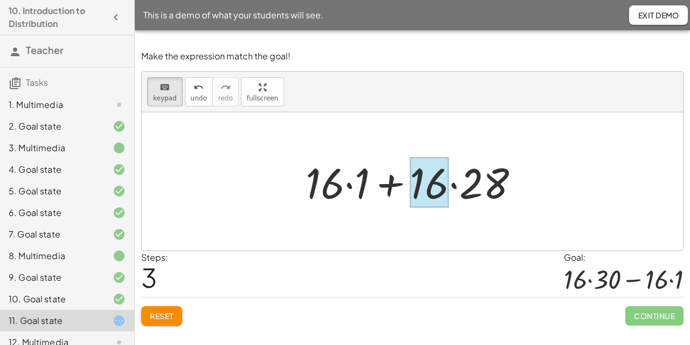
click at [418, 184] on div at bounding box center [429, 182] width 39 height 50
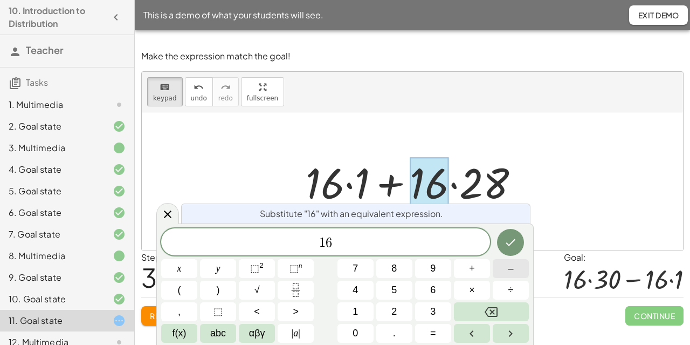
click at [512, 270] on span "–" at bounding box center [510, 268] width 5 height 15
click at [506, 232] on button "Done" at bounding box center [510, 242] width 27 height 27
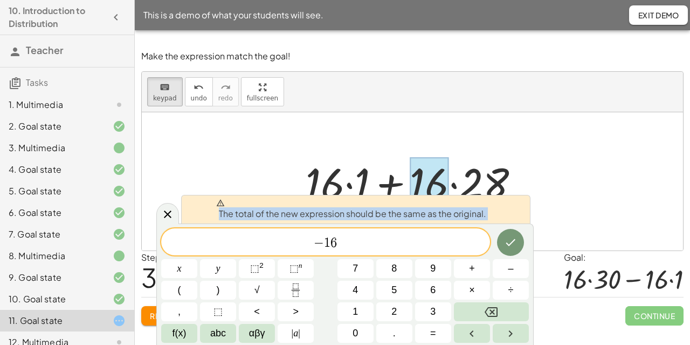
click at [443, 240] on div "The total of the new expression should be the same as the original. − ​ 1 6 x y…" at bounding box center [345, 283] width 378 height 121
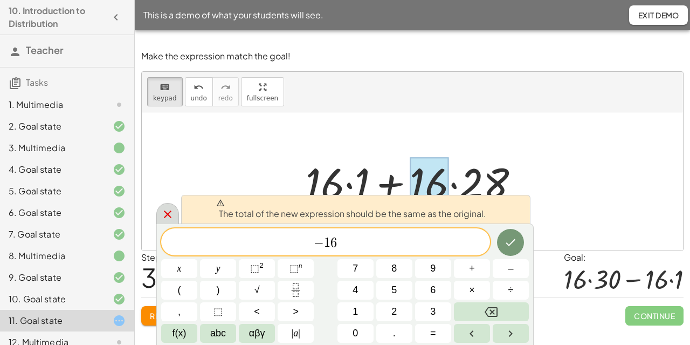
click at [162, 214] on icon at bounding box center [167, 214] width 13 height 13
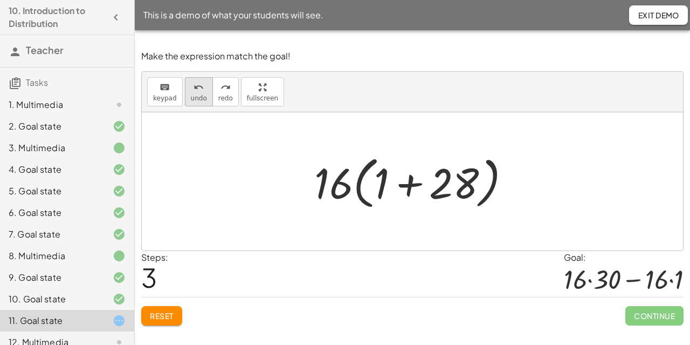
click at [194, 91] on icon "undo" at bounding box center [199, 87] width 10 height 13
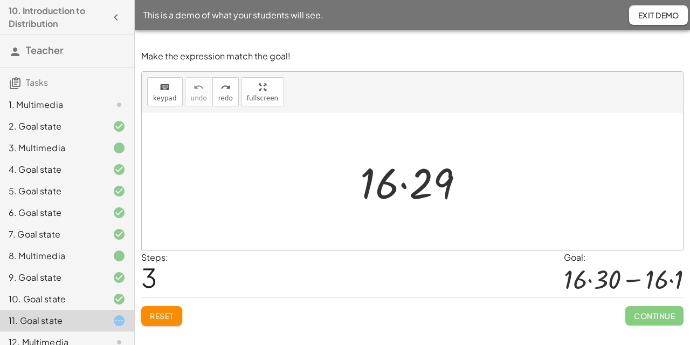
click at [387, 183] on div at bounding box center [416, 182] width 123 height 56
click at [150, 109] on div "keyboard keypad undo undo redo redo fullscreen" at bounding box center [412, 92] width 541 height 40
click at [162, 98] on span "keypad" at bounding box center [165, 98] width 24 height 8
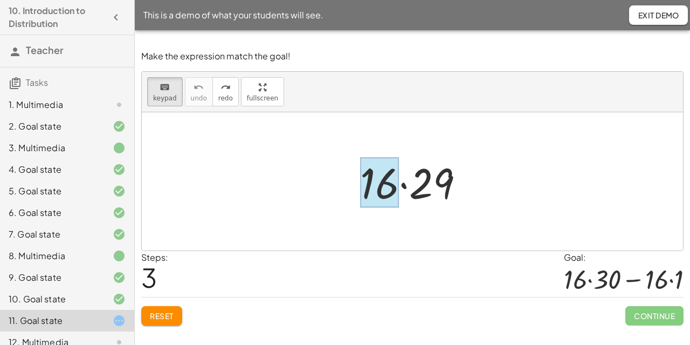
click at [380, 185] on div at bounding box center [379, 182] width 39 height 50
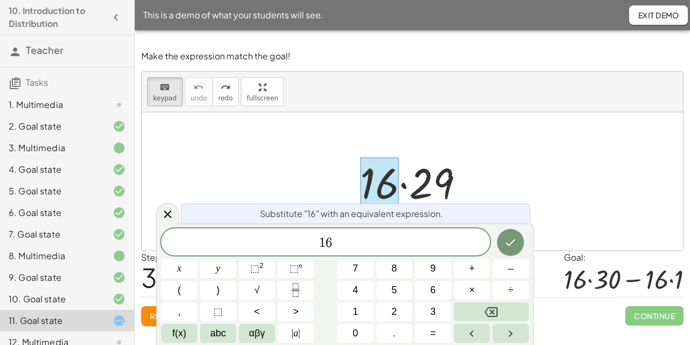
click at [380, 185] on div at bounding box center [379, 182] width 39 height 50
click at [380, 236] on span "1 6 ​" at bounding box center [325, 242] width 329 height 15
click at [508, 251] on button "Done" at bounding box center [510, 242] width 27 height 27
click at [172, 205] on div at bounding box center [167, 213] width 23 height 21
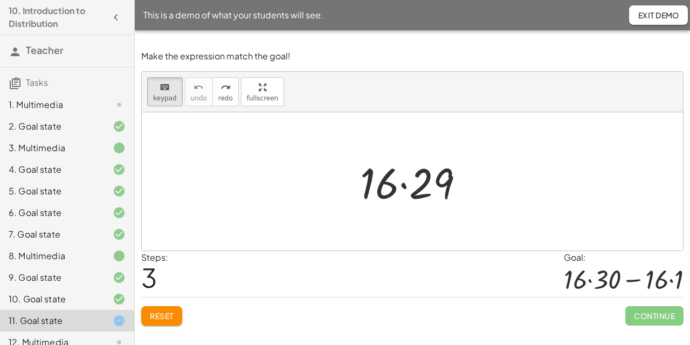
click at [174, 311] on button "Reset" at bounding box center [161, 315] width 41 height 19
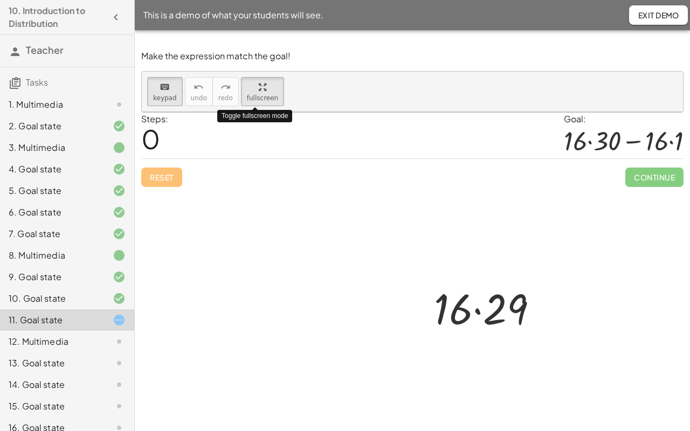
drag, startPoint x: 252, startPoint y: 91, endPoint x: 252, endPoint y: 156, distance: 65.3
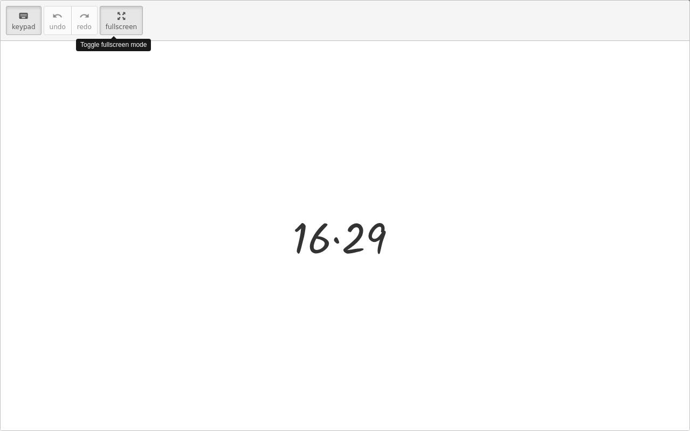
click at [252, 156] on div "keyboard keypad undo undo redo redo fullscreen Toggle fullscreen mode · 16 · 29…" at bounding box center [345, 216] width 689 height 430
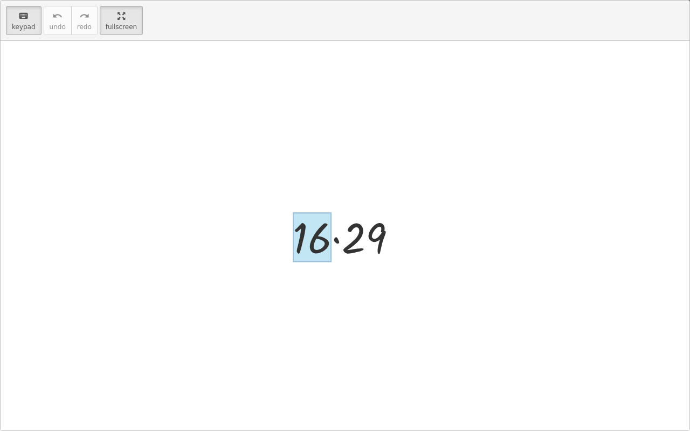
click at [311, 232] on div at bounding box center [312, 237] width 39 height 50
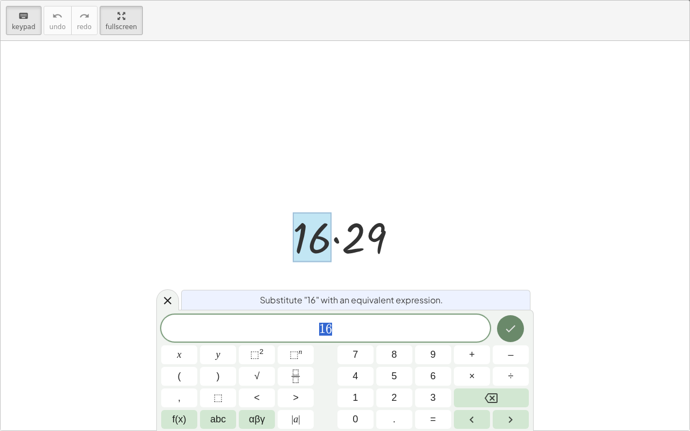
click at [511, 335] on button "Done" at bounding box center [510, 328] width 27 height 27
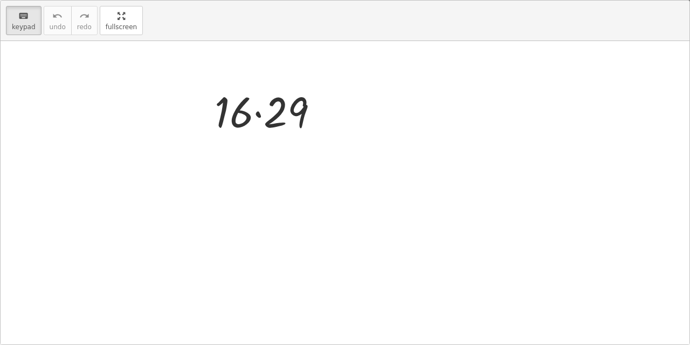
click at [123, 0] on html "10. Introduction to Distribution Teacher Tasks 1. Multimedia 2. Goal state 3. M…" at bounding box center [345, 172] width 690 height 345
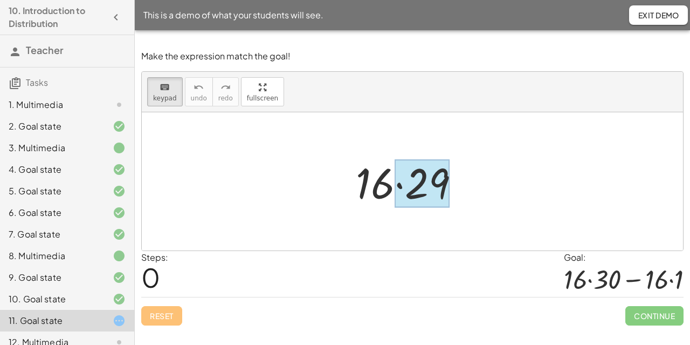
click at [423, 195] on div at bounding box center [422, 184] width 55 height 48
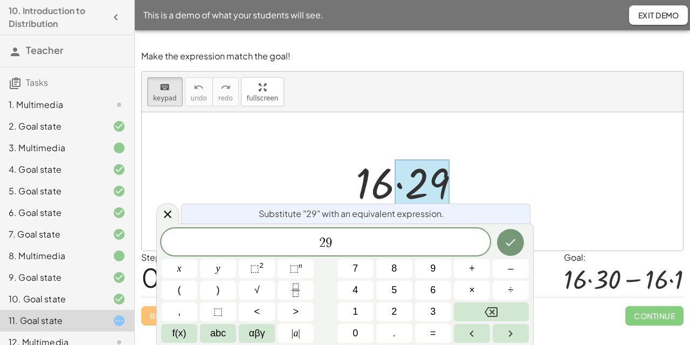
drag, startPoint x: 380, startPoint y: 187, endPoint x: 418, endPoint y: 191, distance: 38.5
click at [403, 182] on div "· 16 · 29" at bounding box center [403, 182] width 0 height 0
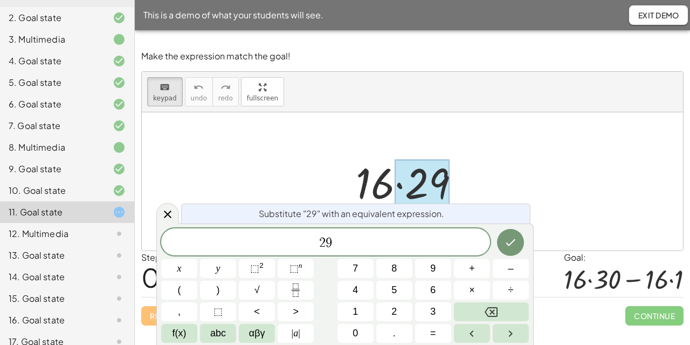
scroll to position [109, 0]
click at [368, 265] on button "7" at bounding box center [356, 268] width 36 height 19
click at [168, 215] on icon at bounding box center [168, 214] width 8 height 8
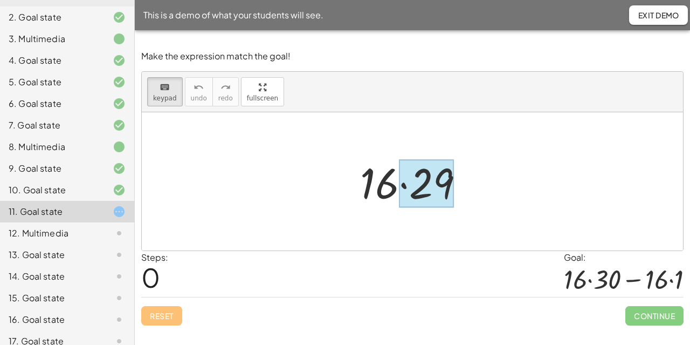
click at [438, 197] on div at bounding box center [426, 184] width 55 height 48
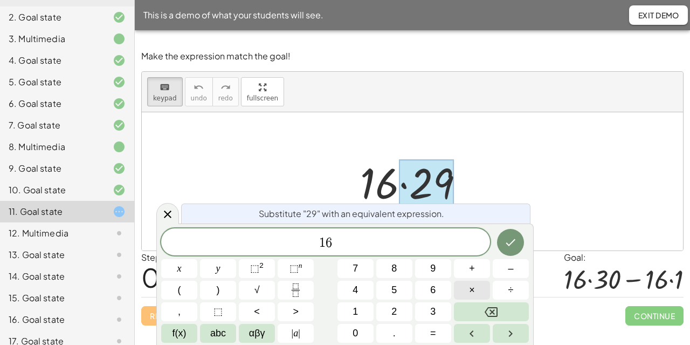
click at [478, 287] on button "×" at bounding box center [472, 289] width 36 height 19
click at [481, 297] on button "×" at bounding box center [472, 289] width 36 height 19
click at [515, 242] on icon "Done" at bounding box center [510, 242] width 13 height 13
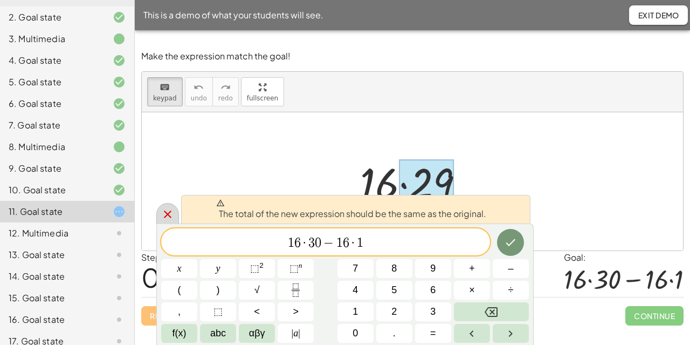
click at [170, 210] on icon at bounding box center [167, 214] width 13 height 13
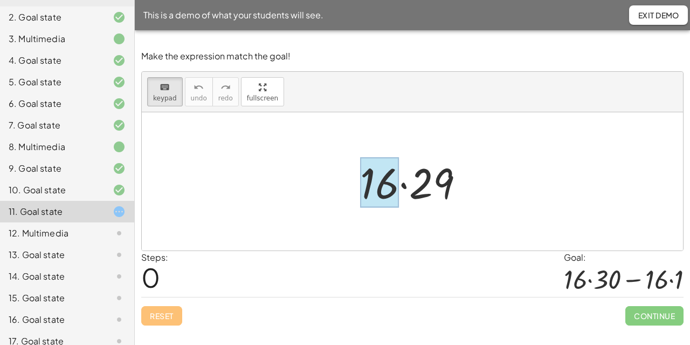
click at [368, 193] on div at bounding box center [379, 182] width 39 height 50
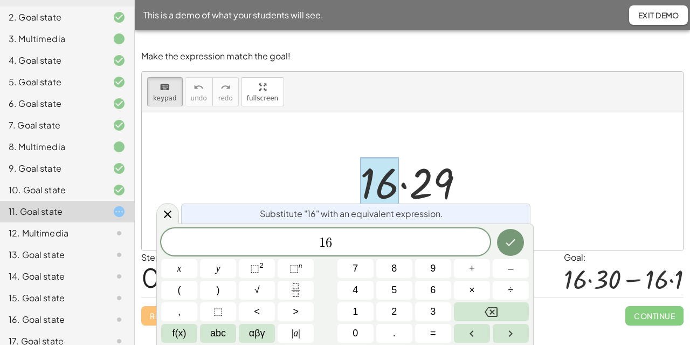
click at [368, 193] on div at bounding box center [379, 182] width 39 height 50
drag, startPoint x: 360, startPoint y: 188, endPoint x: 368, endPoint y: 192, distance: 9.2
click at [368, 192] on div at bounding box center [379, 182] width 39 height 50
click at [174, 221] on div at bounding box center [167, 213] width 23 height 21
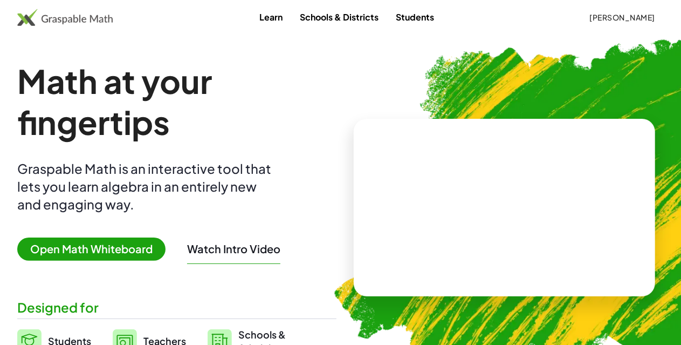
click at [634, 8] on button "[PERSON_NAME]" at bounding box center [622, 17] width 83 height 19
